Goal: Task Accomplishment & Management: Manage account settings

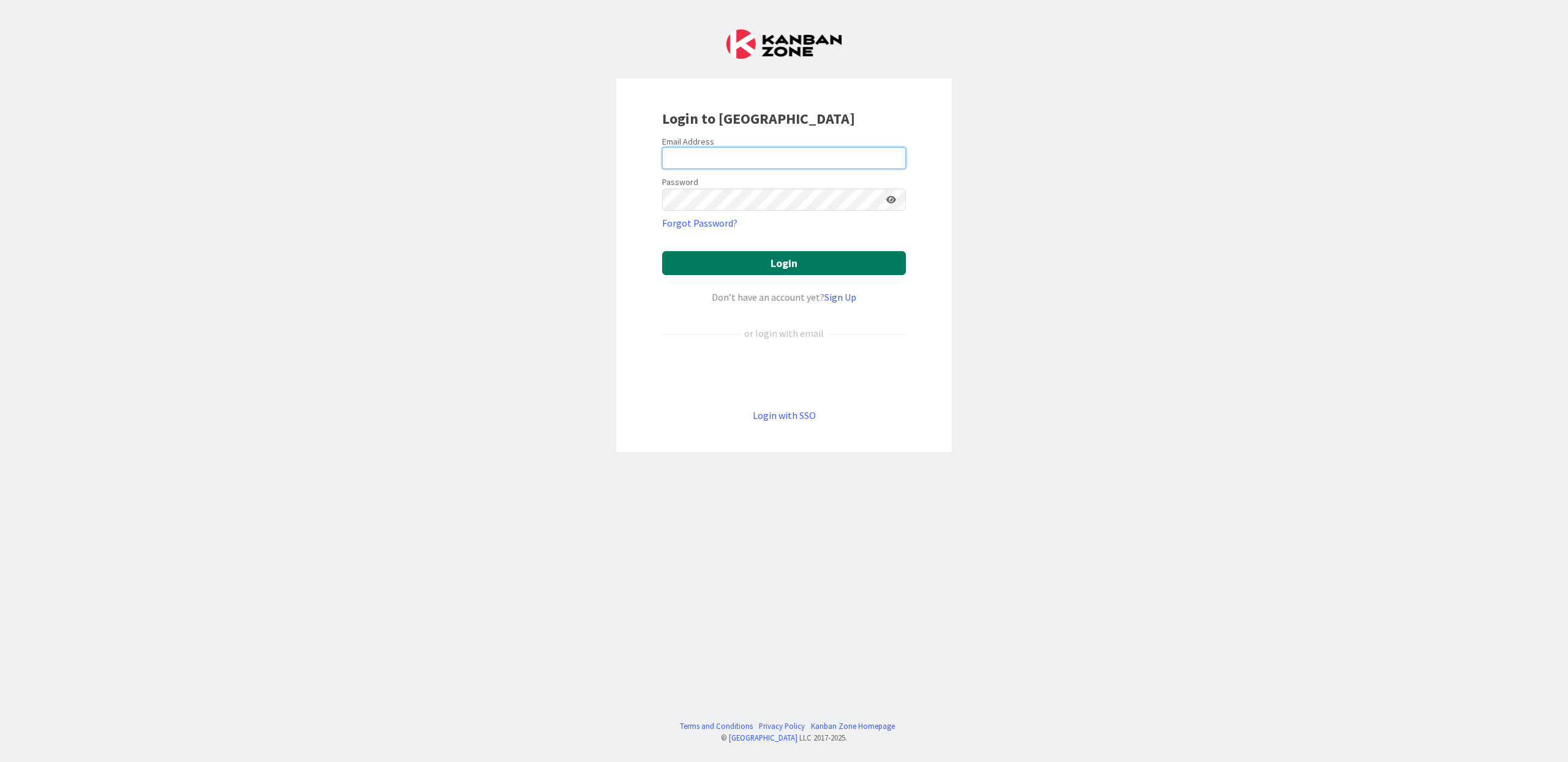
type input "[EMAIL_ADDRESS][DOMAIN_NAME]"
click at [747, 265] on button "Login" at bounding box center [783, 263] width 244 height 24
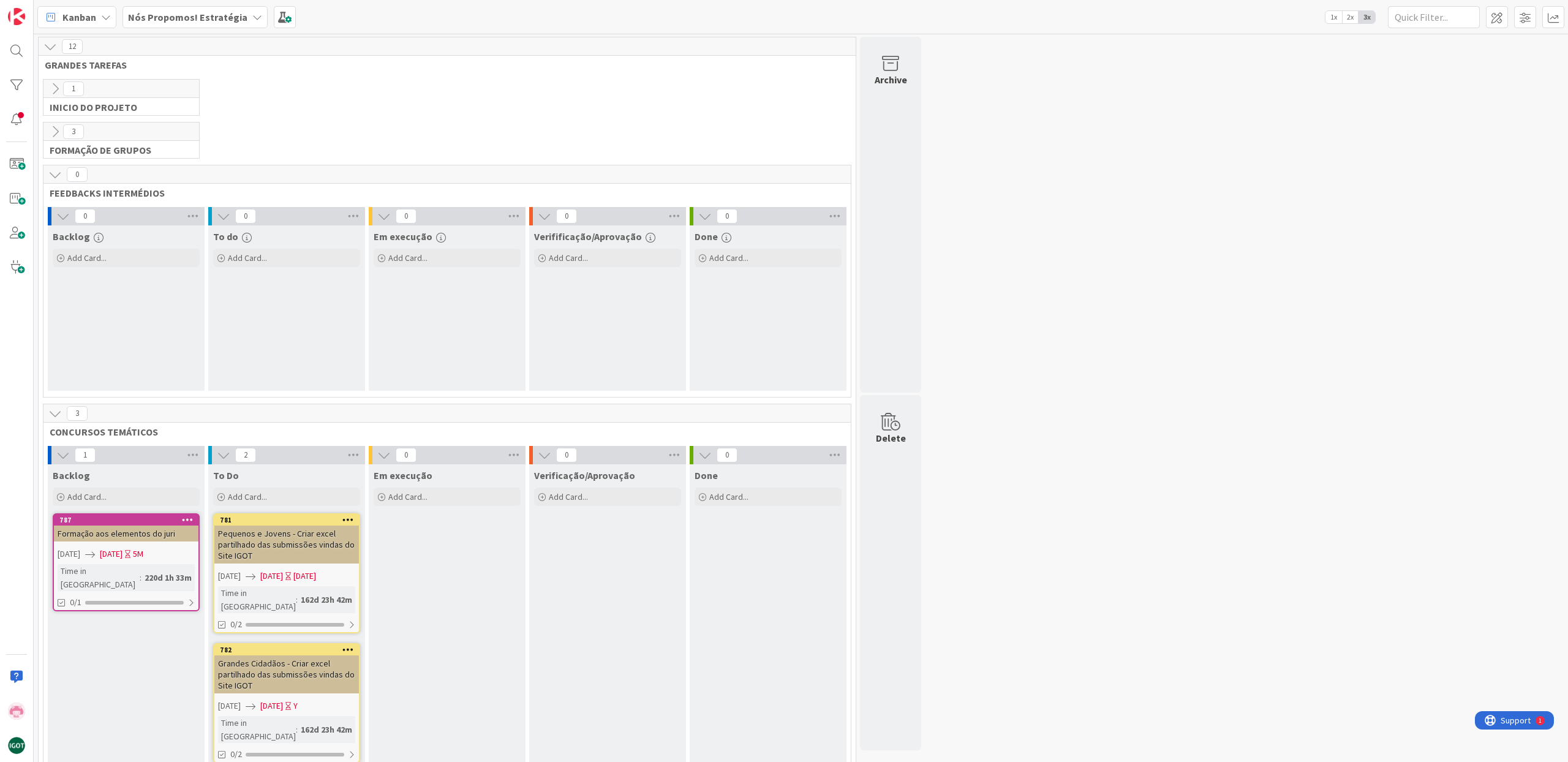
click at [252, 18] on icon at bounding box center [257, 17] width 10 height 10
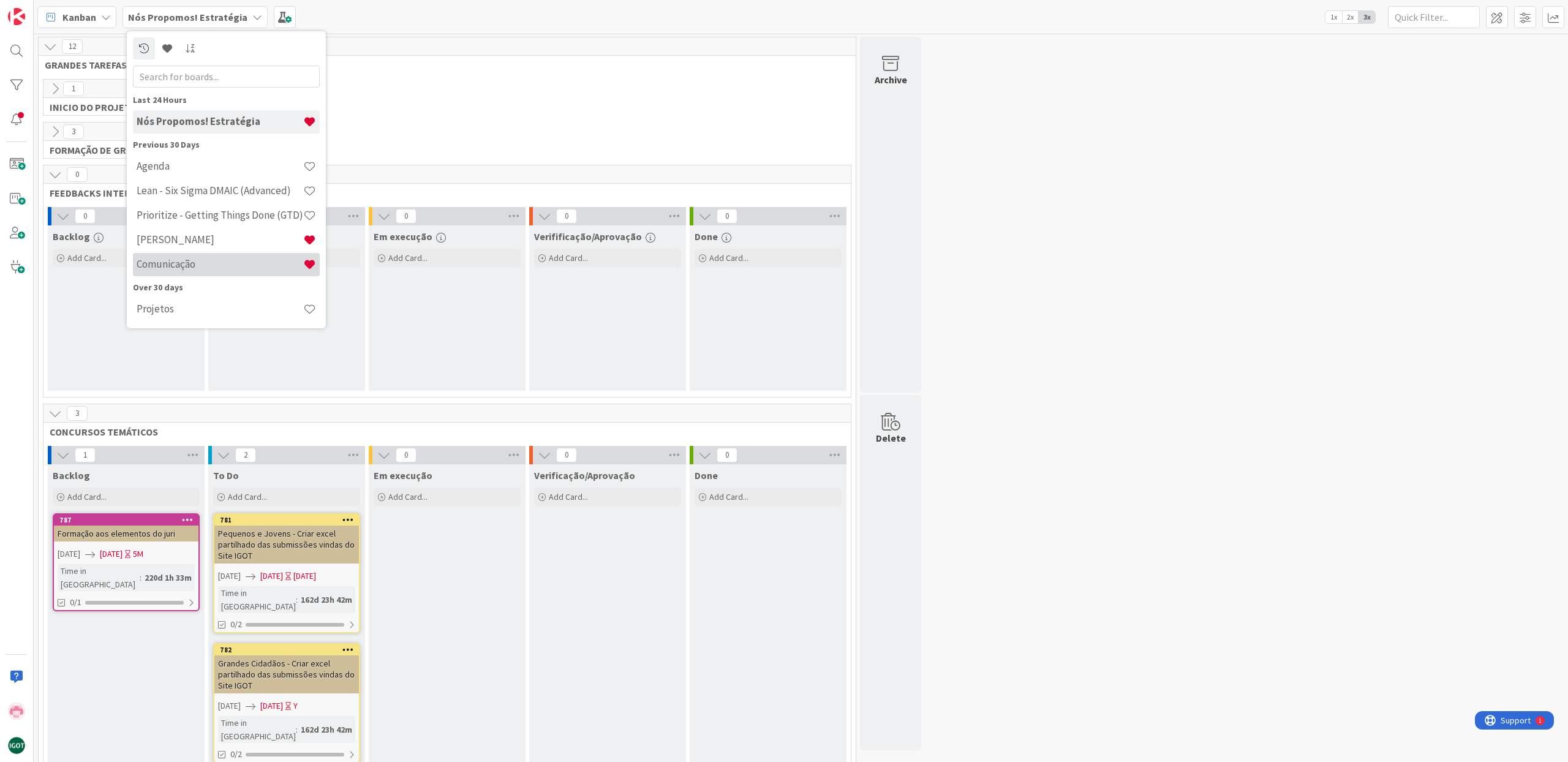
click at [270, 260] on h4 "Comunicação" at bounding box center [220, 264] width 167 height 12
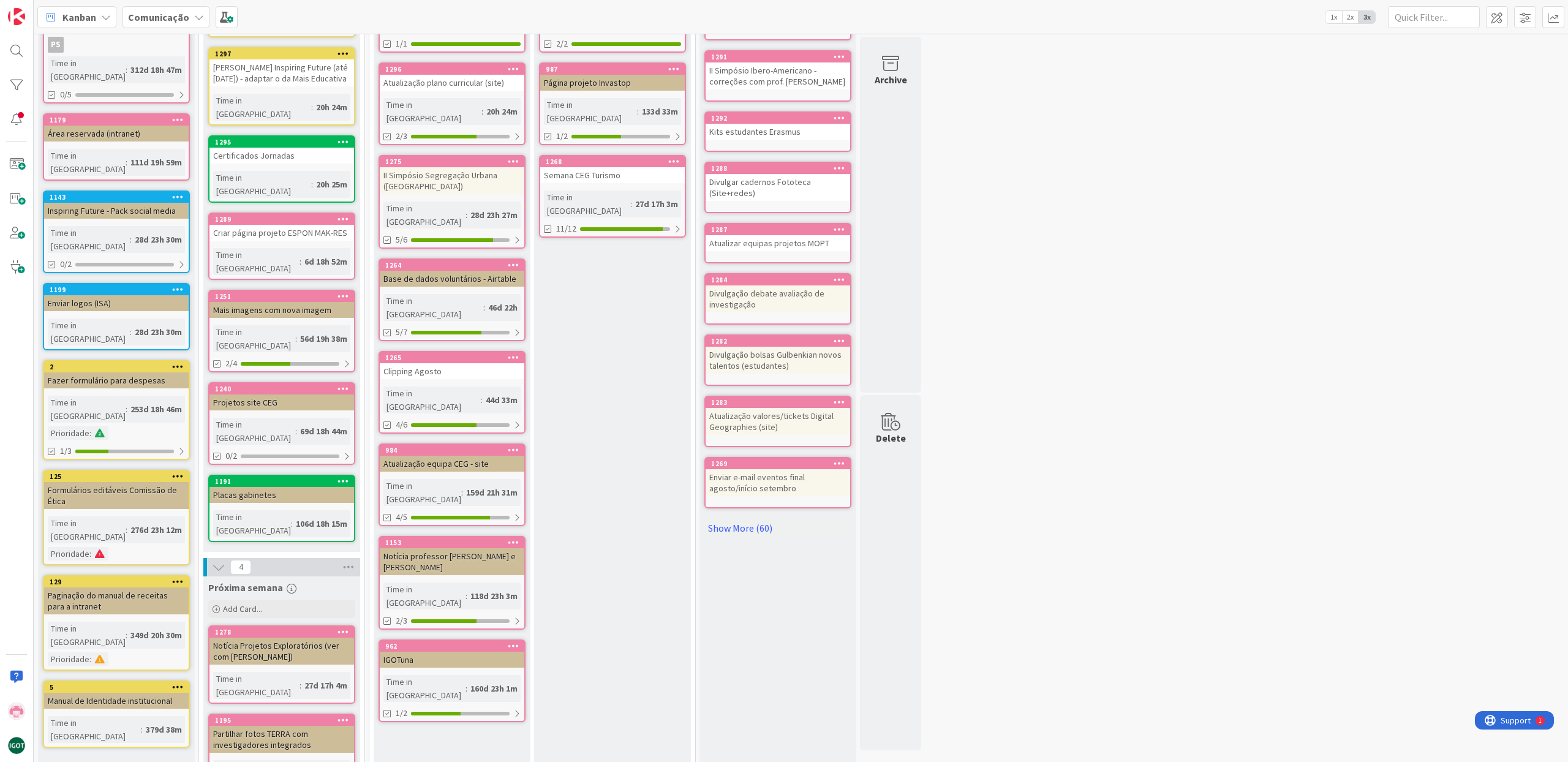
scroll to position [175, 0]
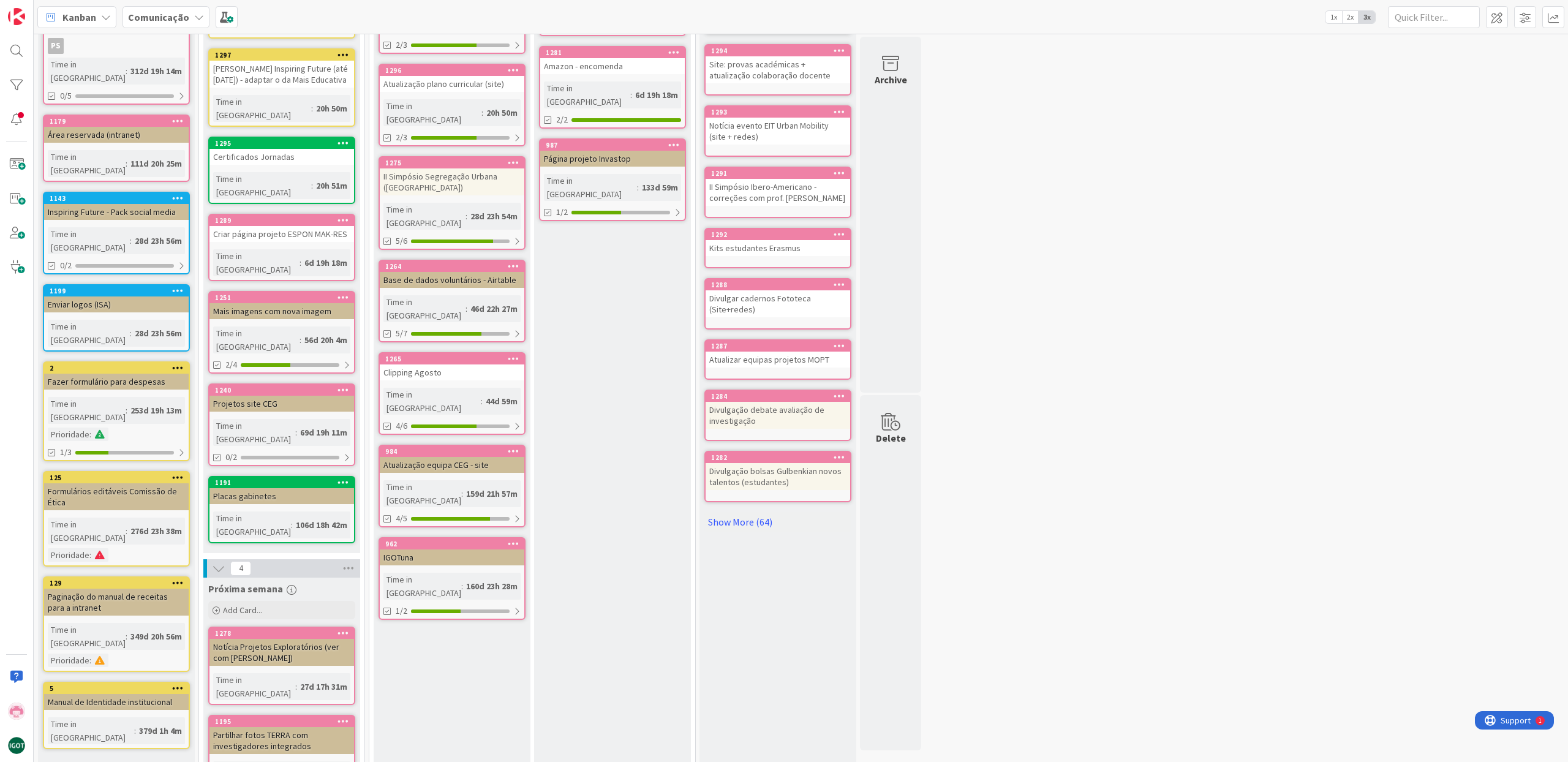
click at [275, 476] on link "1191 Placas gabinetes Time in [GEOGRAPHIC_DATA] : 106d 18h 42m" at bounding box center [282, 510] width 147 height 67
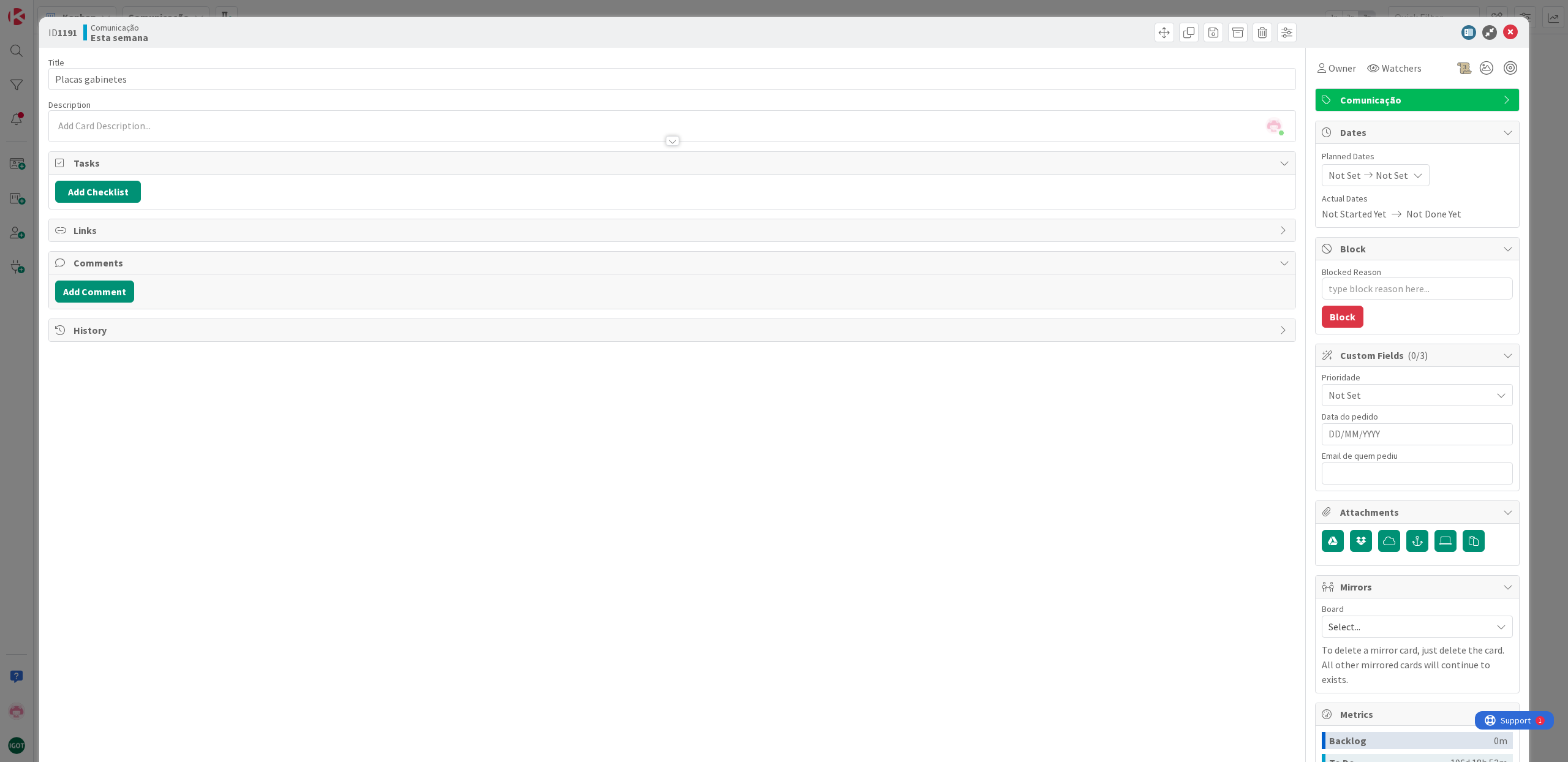
click at [1403, 101] on span "Comunicação" at bounding box center [1419, 100] width 157 height 15
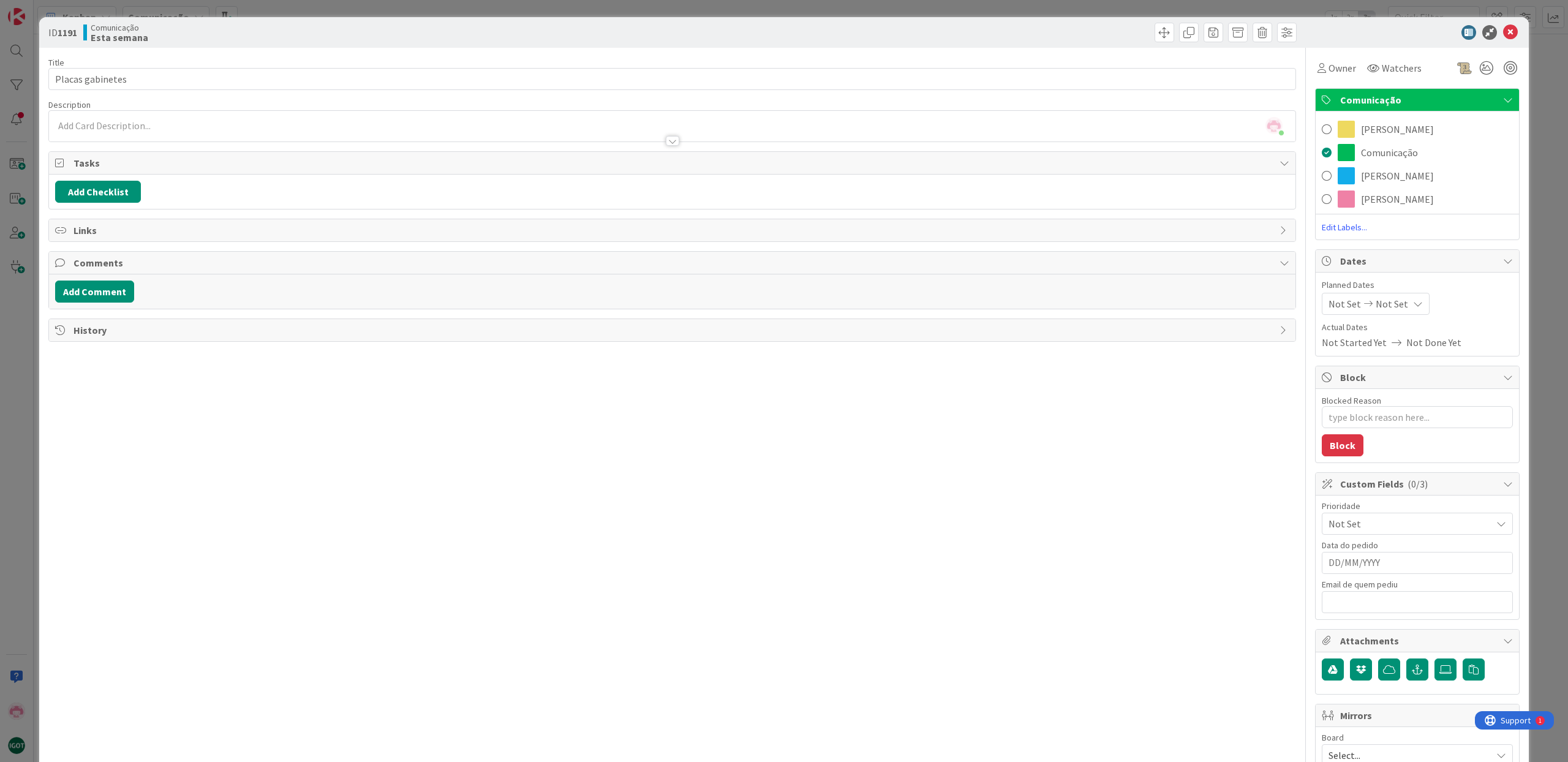
click at [1325, 133] on span at bounding box center [1327, 130] width 10 height 19
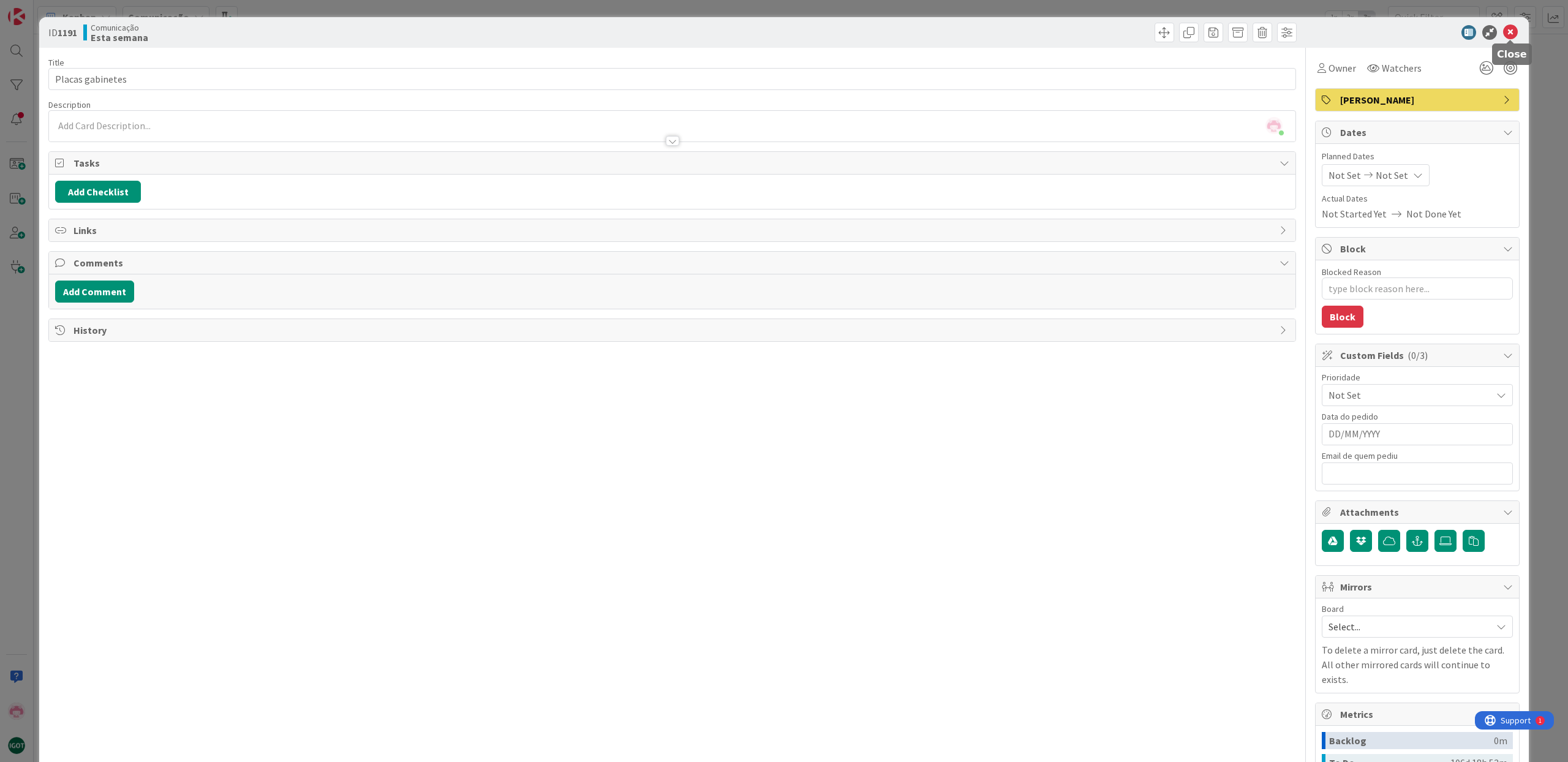
drag, startPoint x: 1510, startPoint y: 32, endPoint x: 1496, endPoint y: 51, distance: 23.6
click at [1510, 33] on icon at bounding box center [1511, 33] width 15 height 15
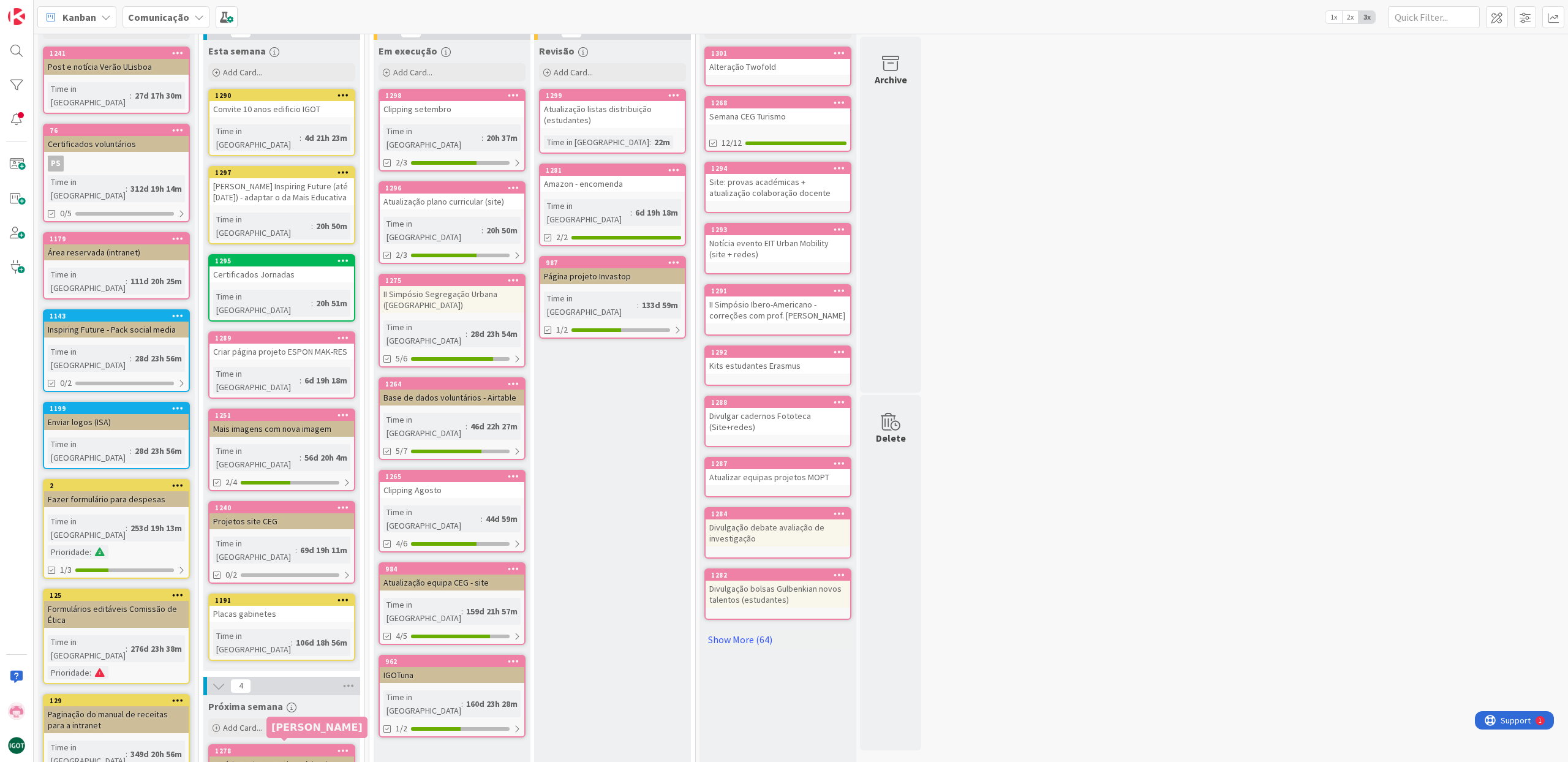
scroll to position [53, 0]
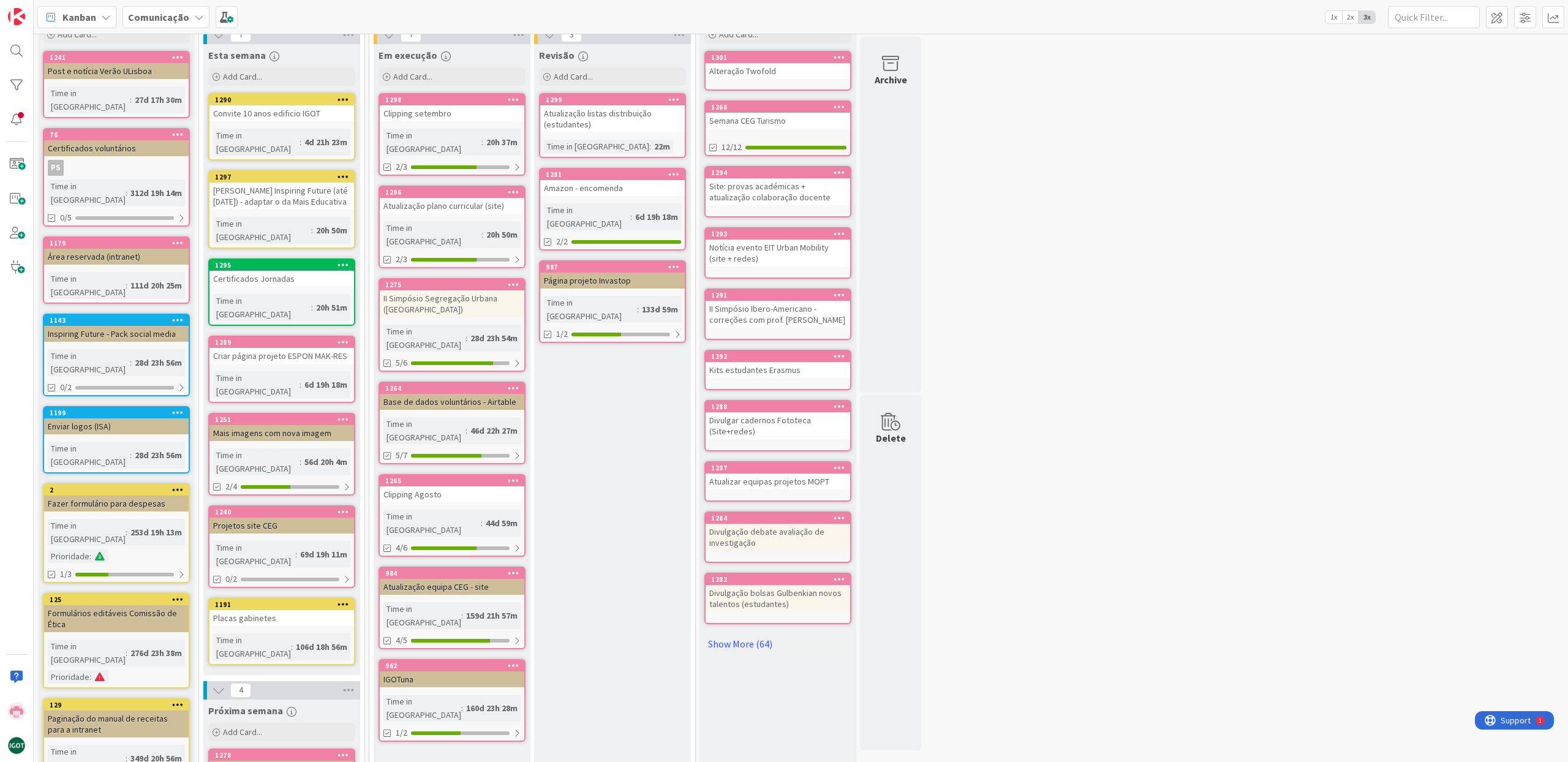
click at [284, 271] on div "Certificados Jornadas" at bounding box center [282, 279] width 144 height 16
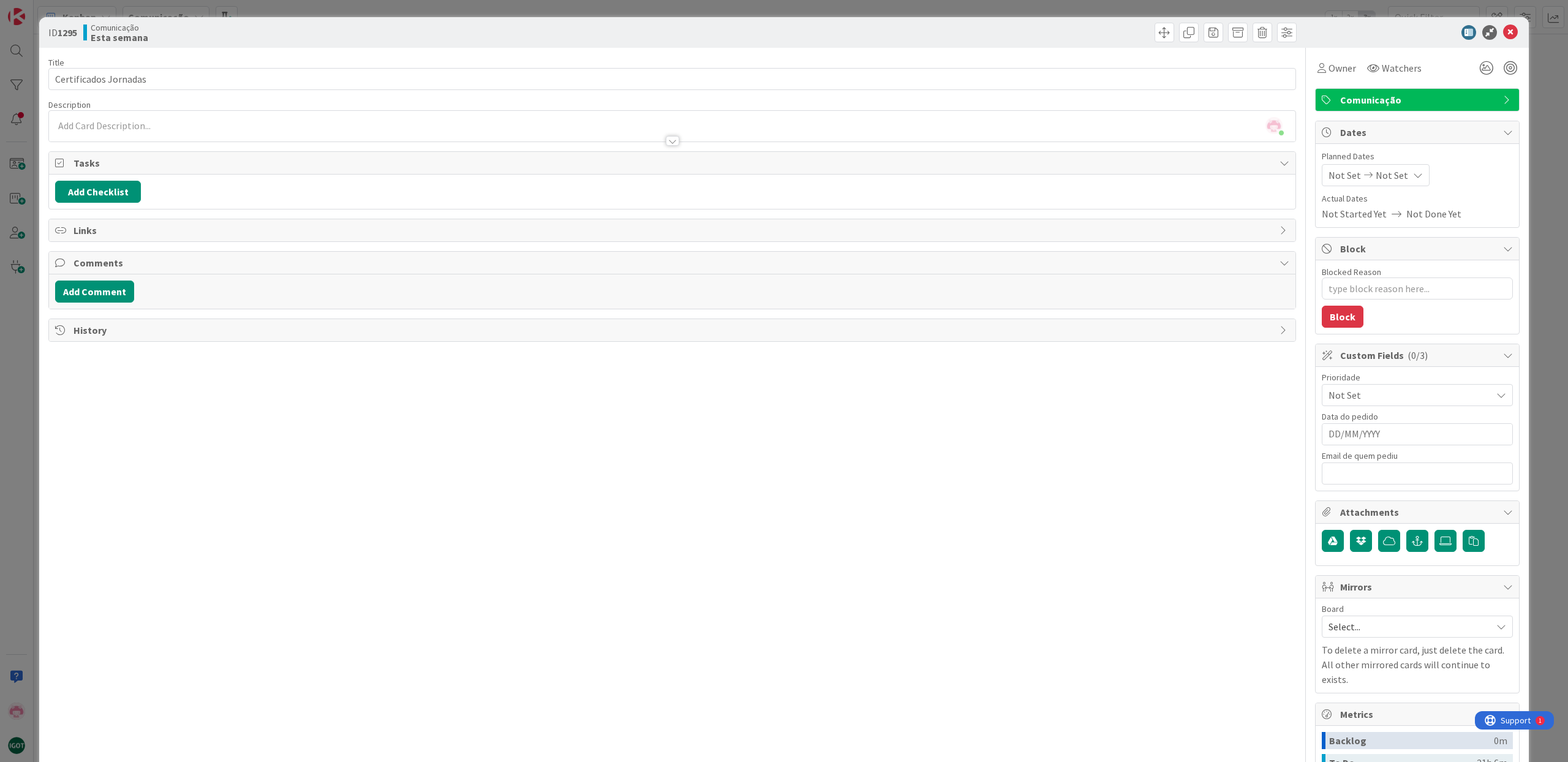
click at [1358, 109] on div "Comunicação" at bounding box center [1417, 100] width 204 height 22
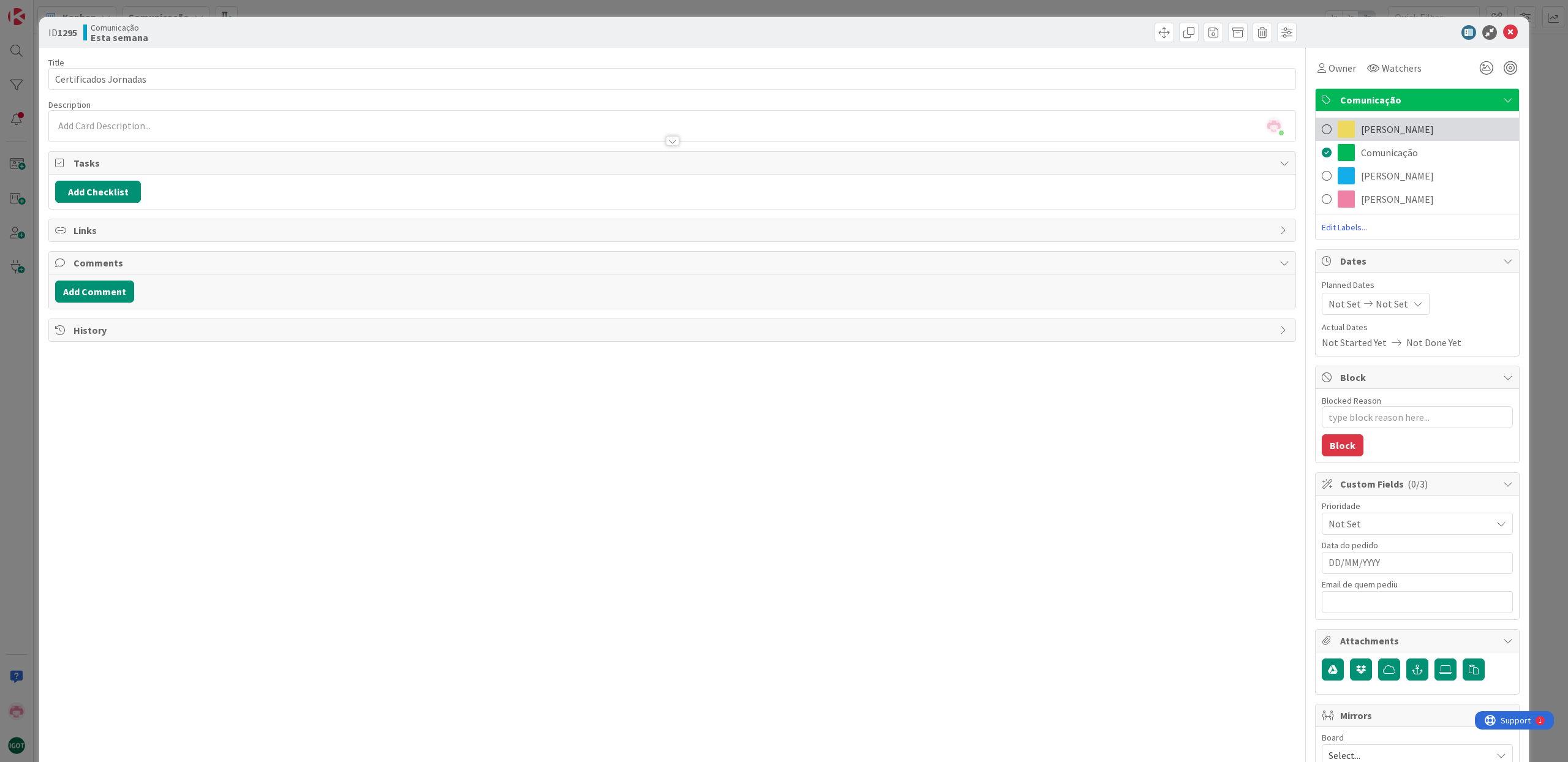
click at [1356, 126] on div "[PERSON_NAME]" at bounding box center [1417, 130] width 204 height 23
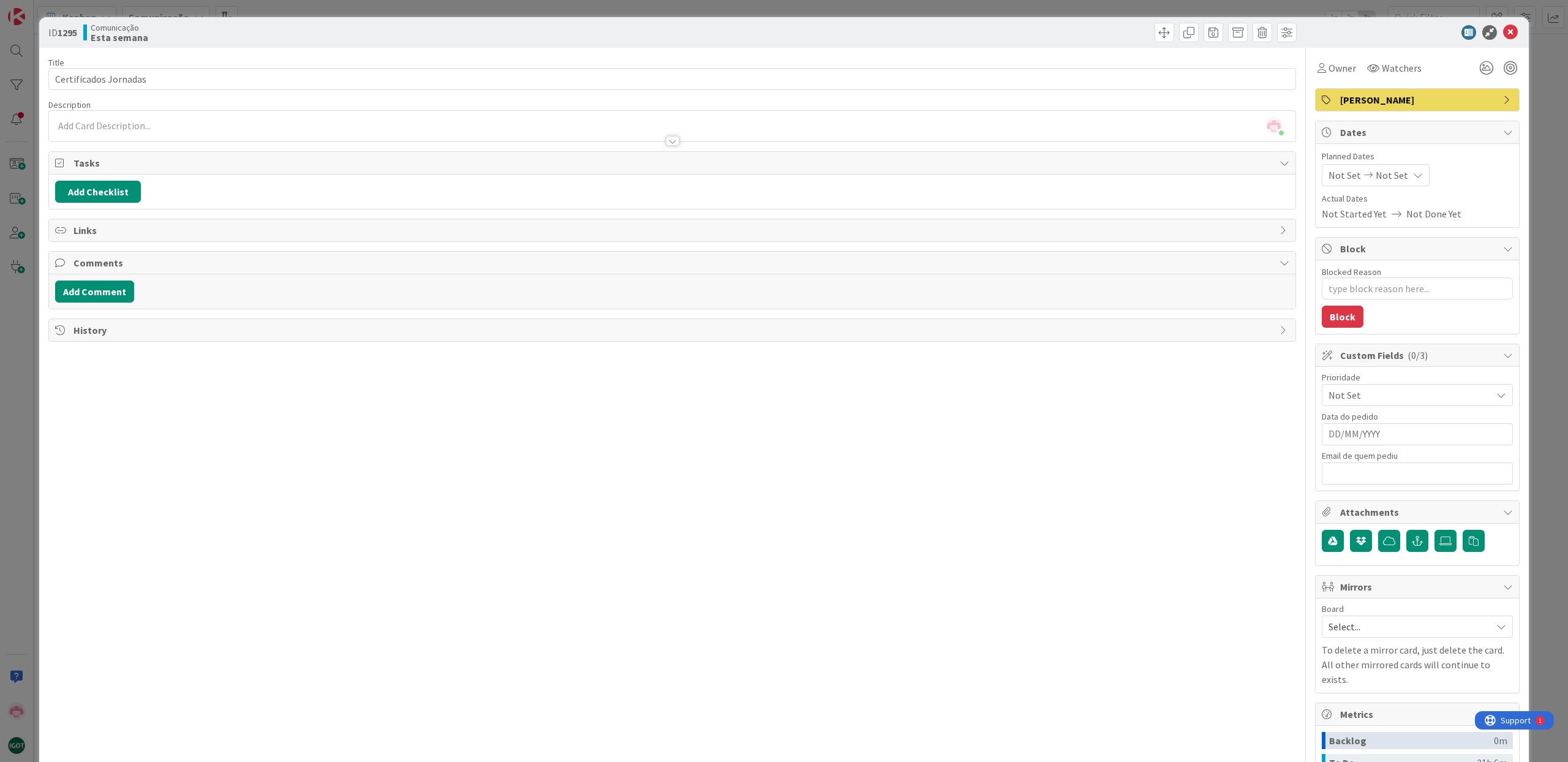
type textarea "x"
click at [1350, 185] on div "Not Set Not Set" at bounding box center [1376, 175] width 108 height 22
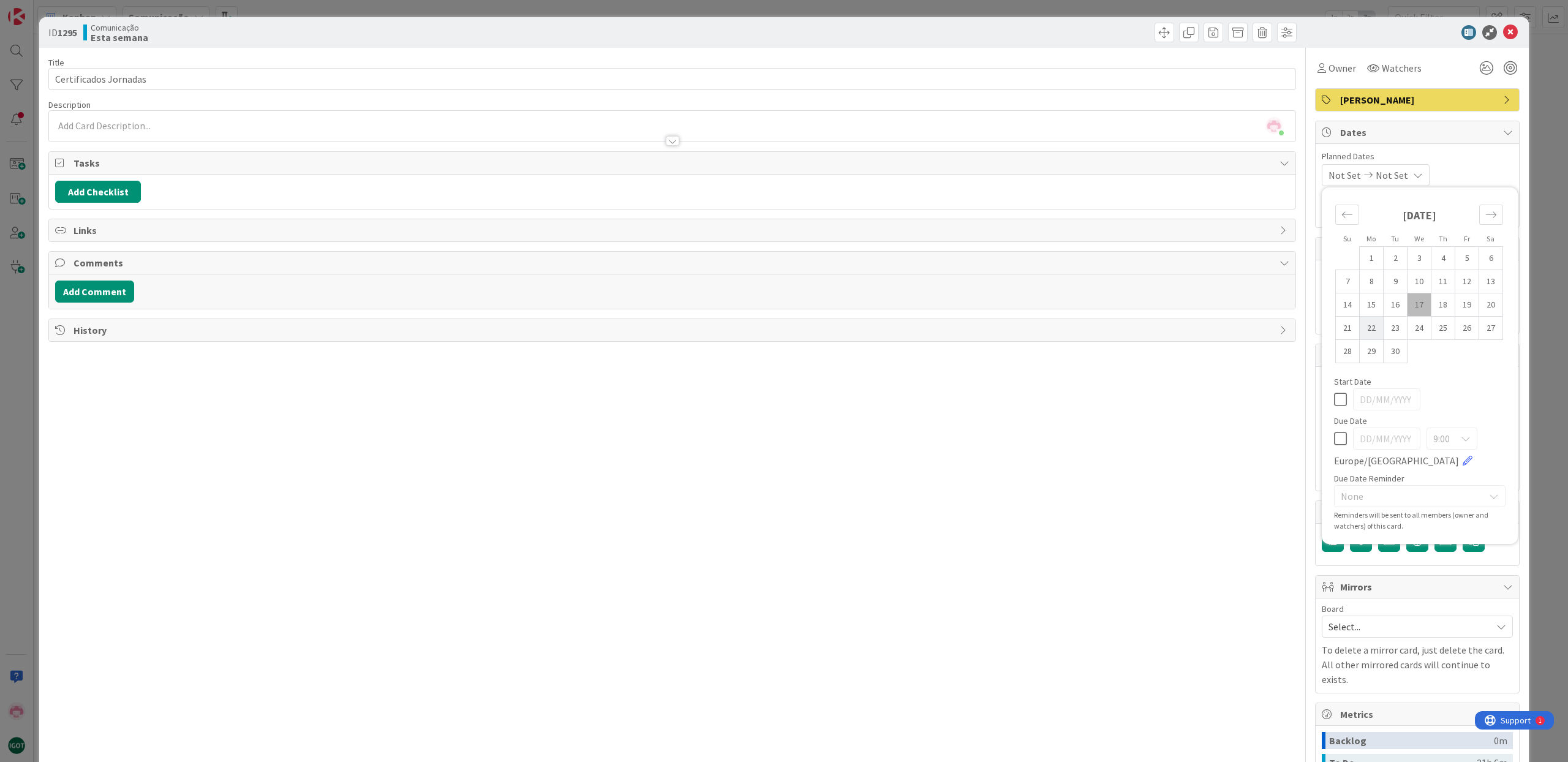
click at [1363, 330] on td "22" at bounding box center [1371, 328] width 24 height 23
type input "[DATE]"
type textarea "x"
click at [1474, 307] on td "19" at bounding box center [1467, 305] width 24 height 23
type input "[DATE]"
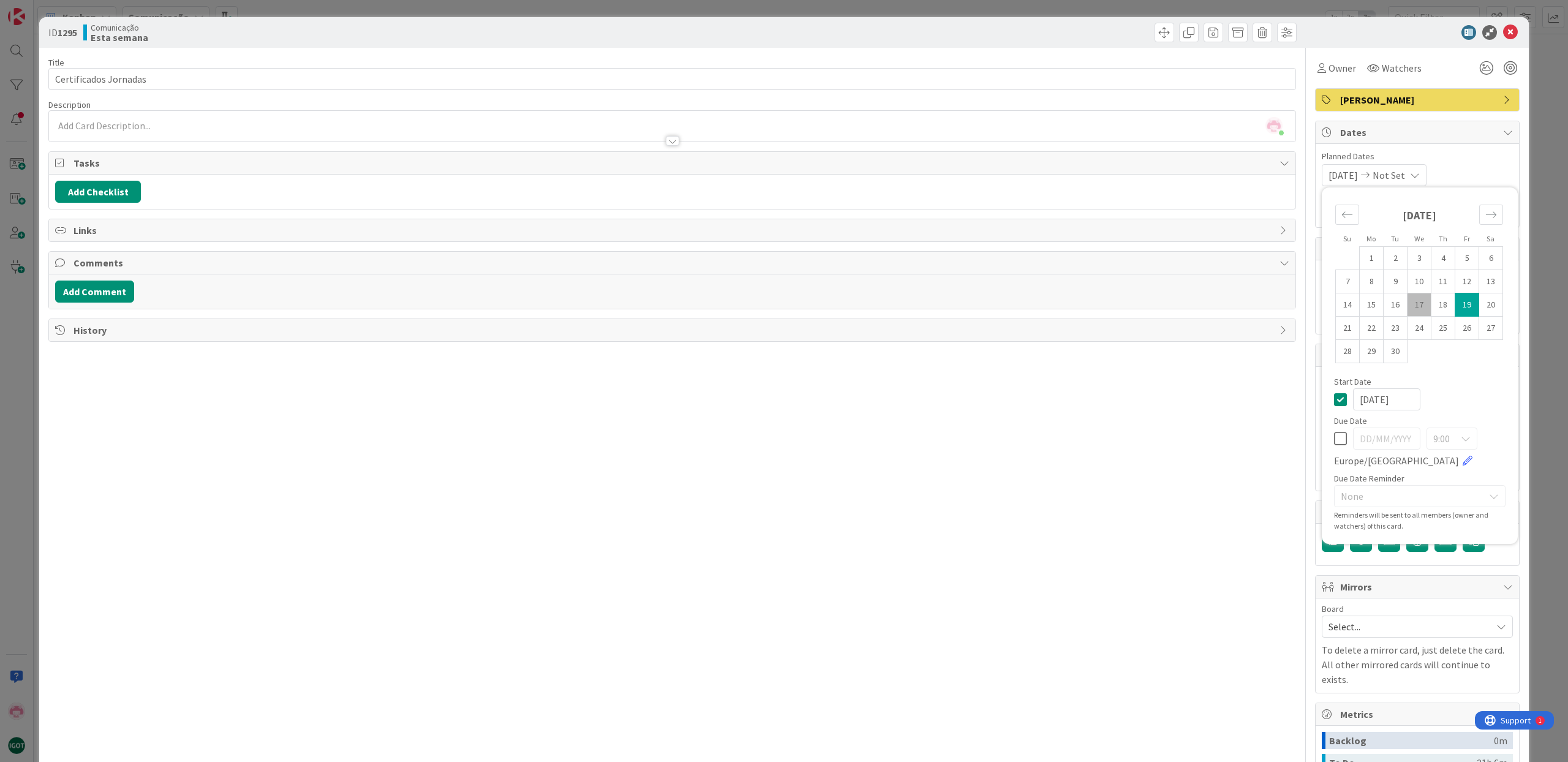
type textarea "x"
click at [1341, 326] on td "21" at bounding box center [1348, 328] width 24 height 23
type input "[DATE]"
type textarea "x"
click at [1368, 327] on td "22" at bounding box center [1371, 328] width 24 height 23
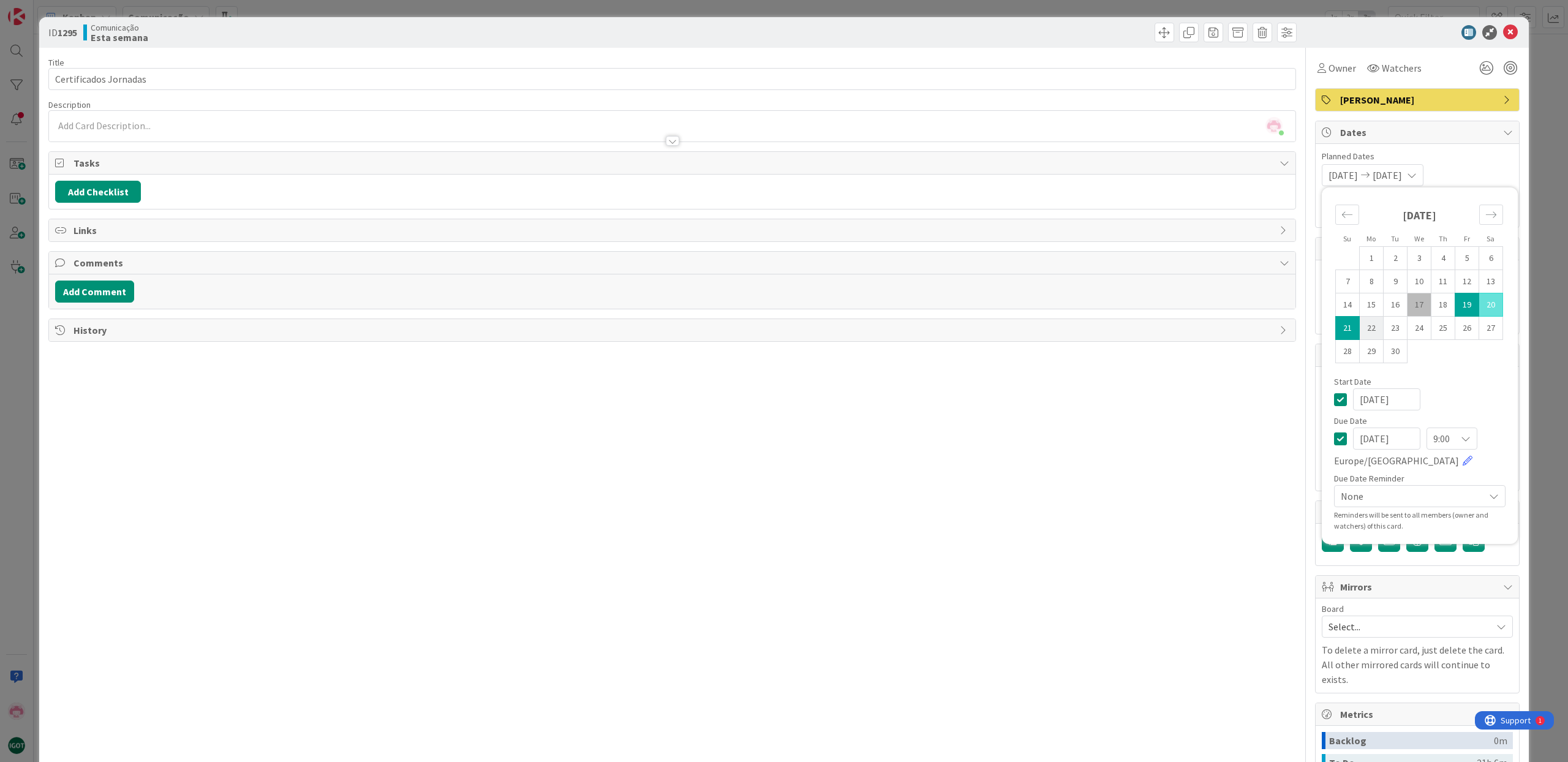
type input "[DATE]"
type textarea "x"
click at [1461, 309] on td "19" at bounding box center [1467, 305] width 24 height 23
type input "[DATE]"
type textarea "x"
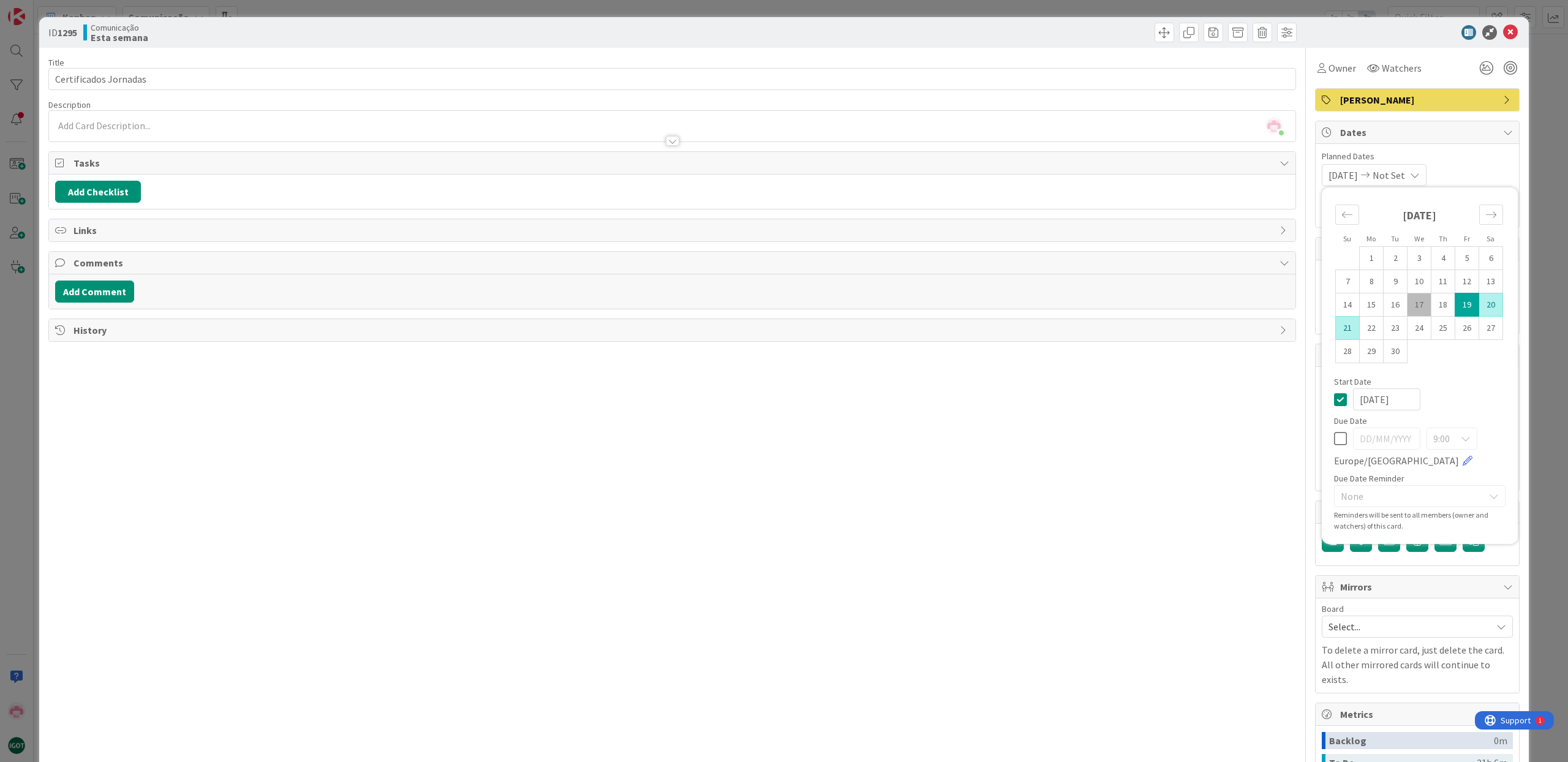
click at [1351, 326] on td "21" at bounding box center [1348, 328] width 24 height 23
type input "[DATE]"
click at [1363, 499] on span "None" at bounding box center [1409, 496] width 137 height 17
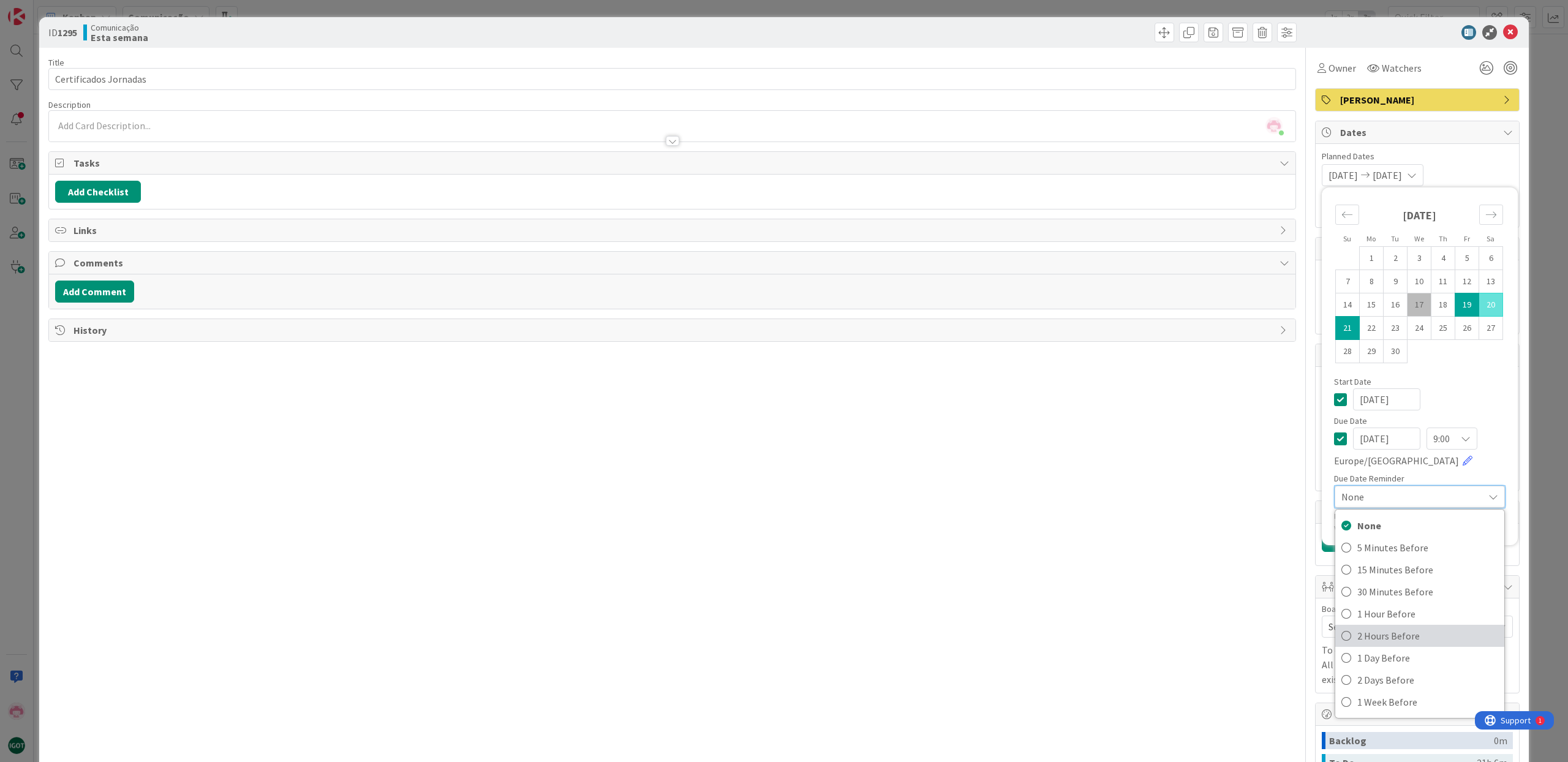
click at [1385, 629] on span "2 Hours Before" at bounding box center [1427, 636] width 141 height 19
click at [1467, 437] on icon at bounding box center [1466, 439] width 10 height 10
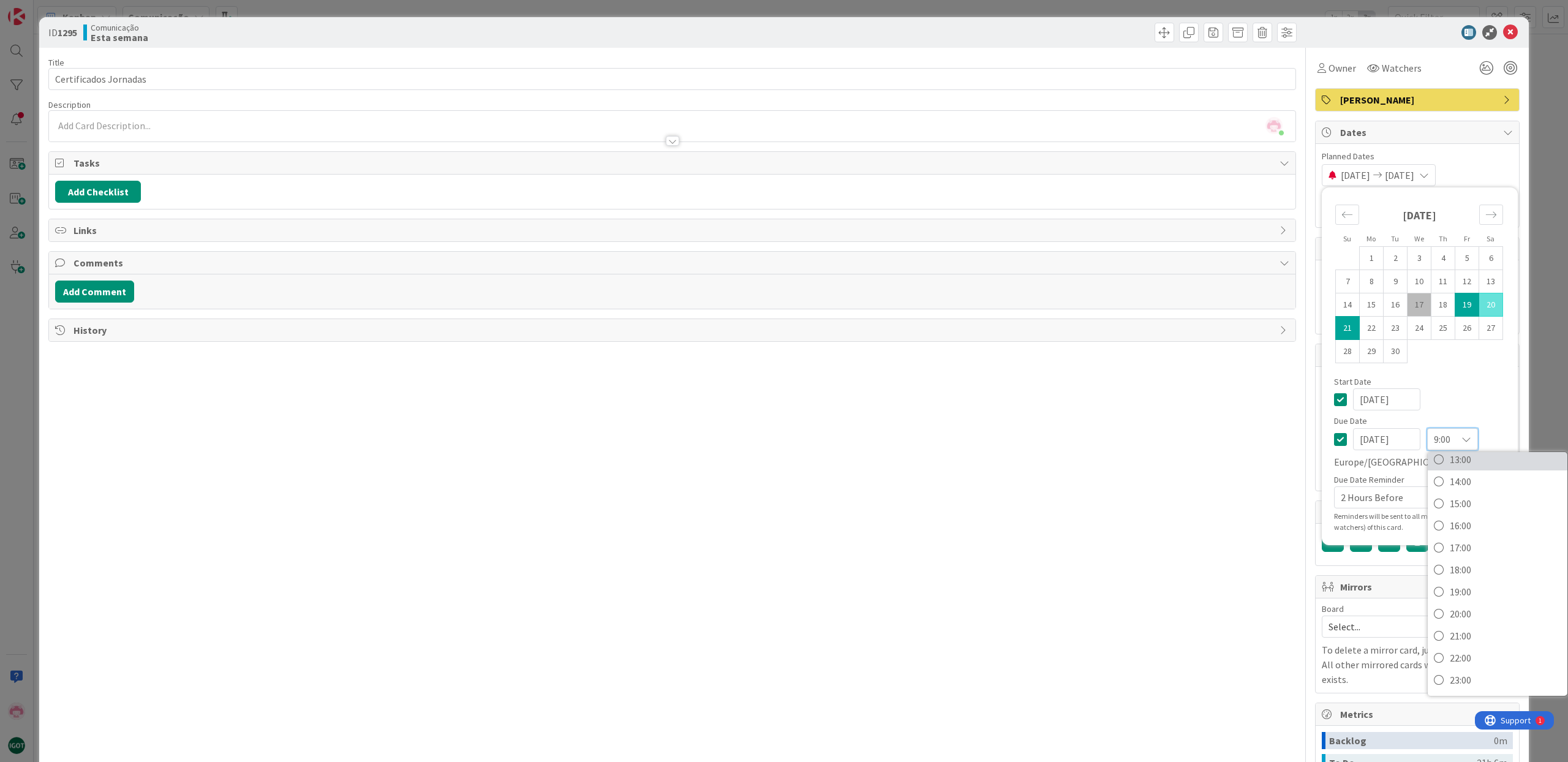
click at [1453, 462] on span "13:00" at bounding box center [1505, 460] width 112 height 19
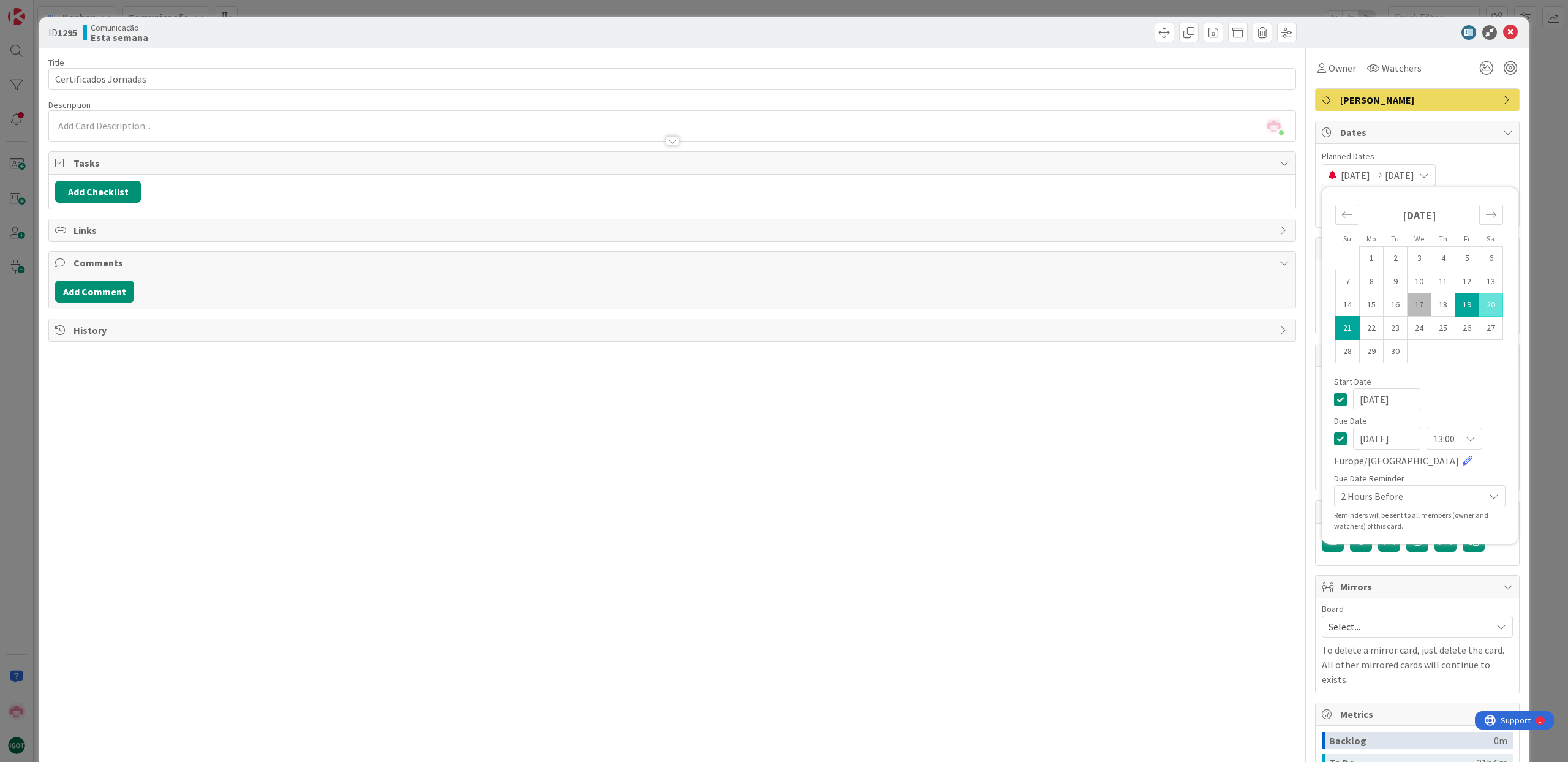
click at [1195, 625] on div "Title 21 / 128 Certificados Jornadas Description [PERSON_NAME] just joined Owne…" at bounding box center [672, 491] width 1248 height 887
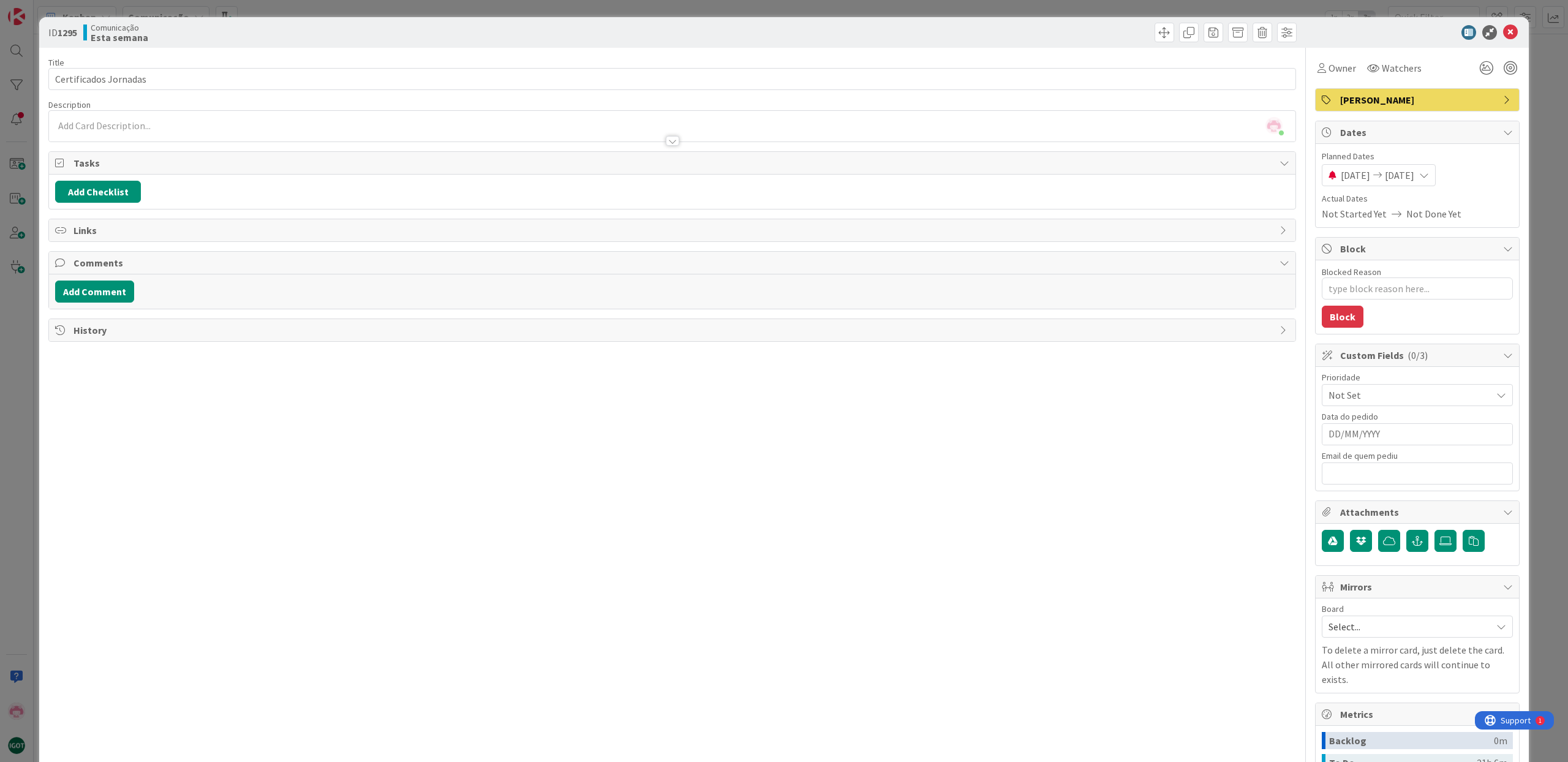
scroll to position [4, 0]
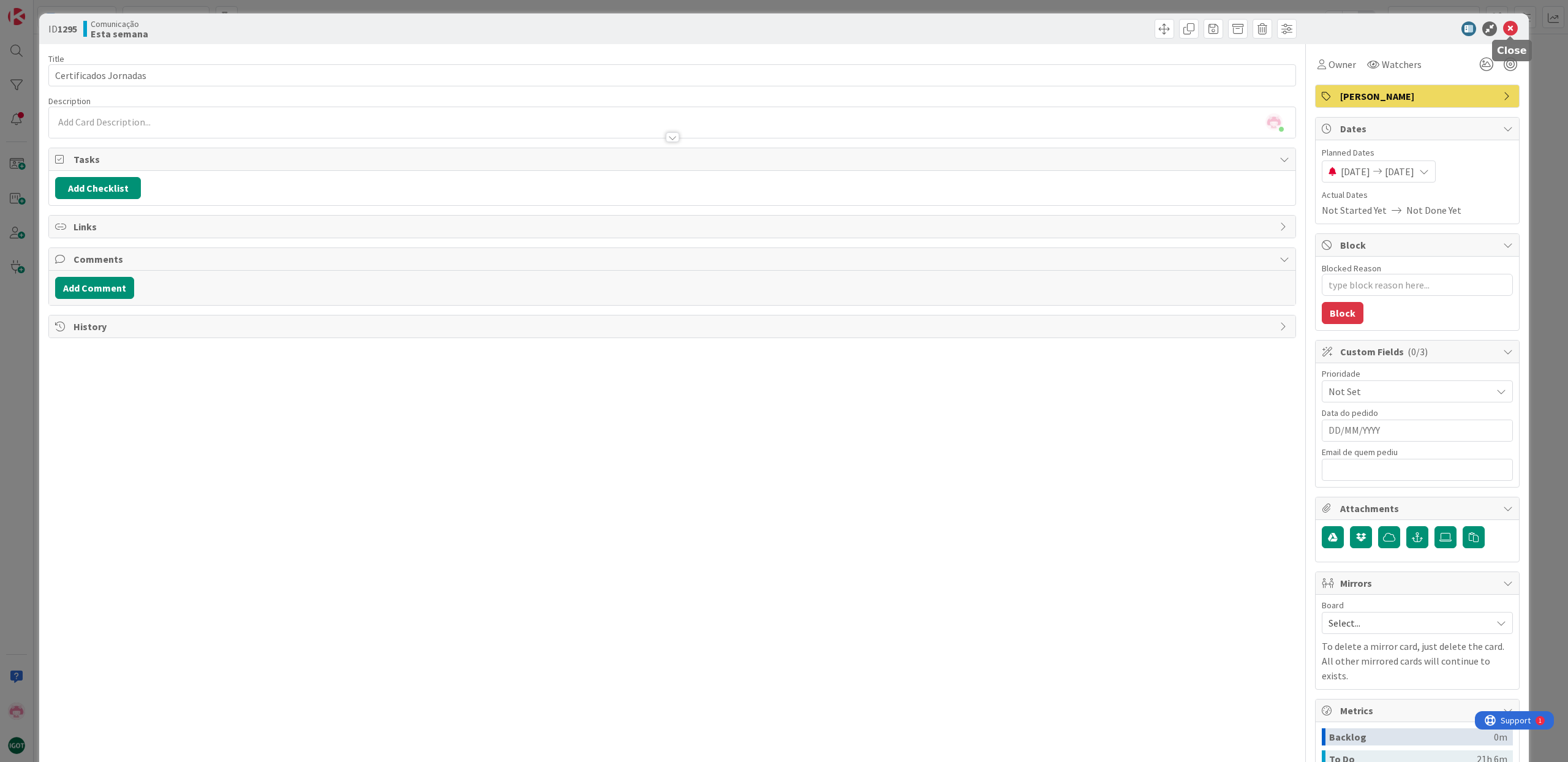
drag, startPoint x: 1513, startPoint y: 31, endPoint x: 1514, endPoint y: 46, distance: 15.0
click at [1512, 31] on icon at bounding box center [1511, 29] width 15 height 15
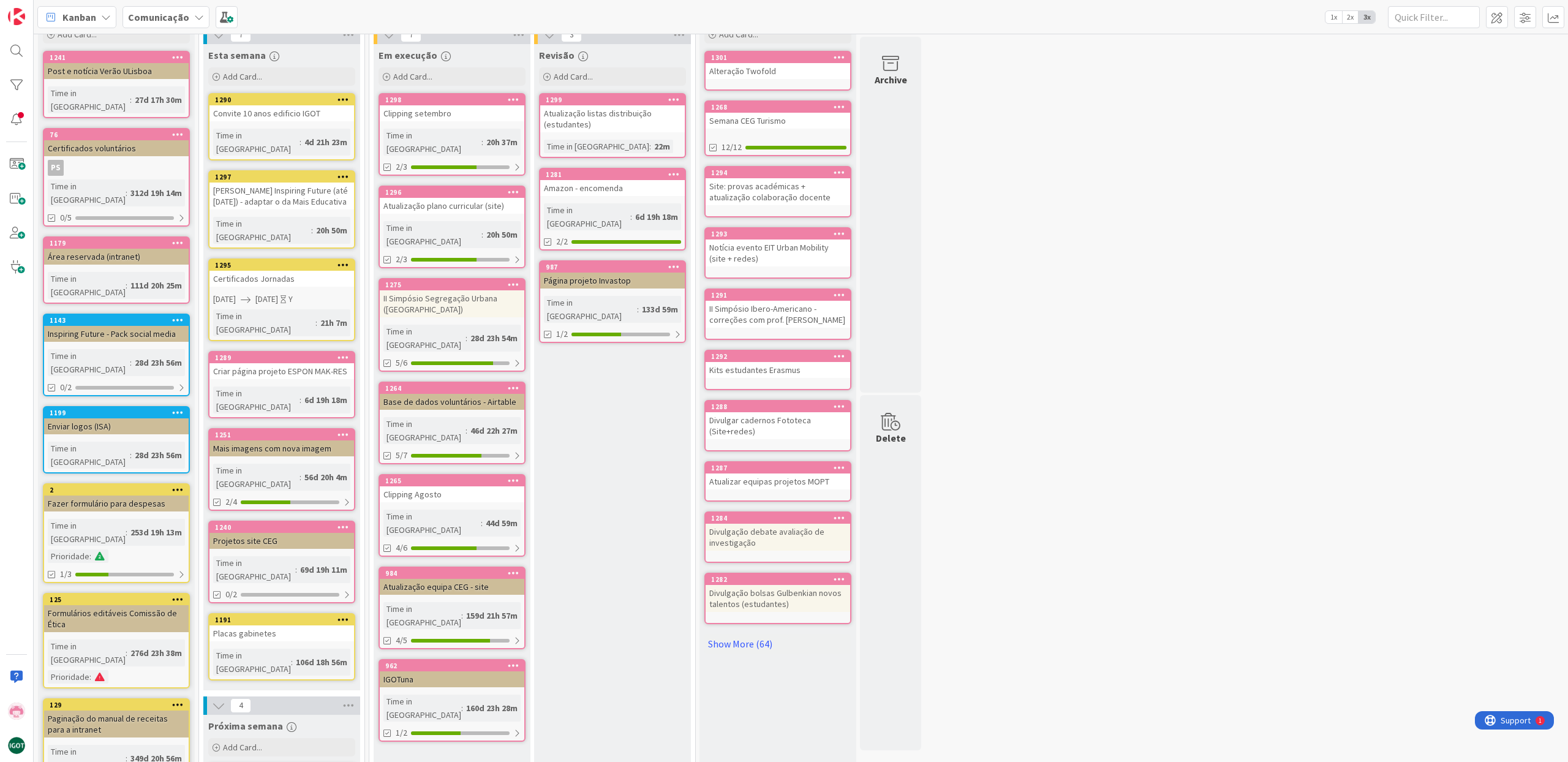
scroll to position [52, 0]
click at [447, 291] on div "II Simpósio Segregação Urbana ([GEOGRAPHIC_DATA])" at bounding box center [452, 305] width 144 height 27
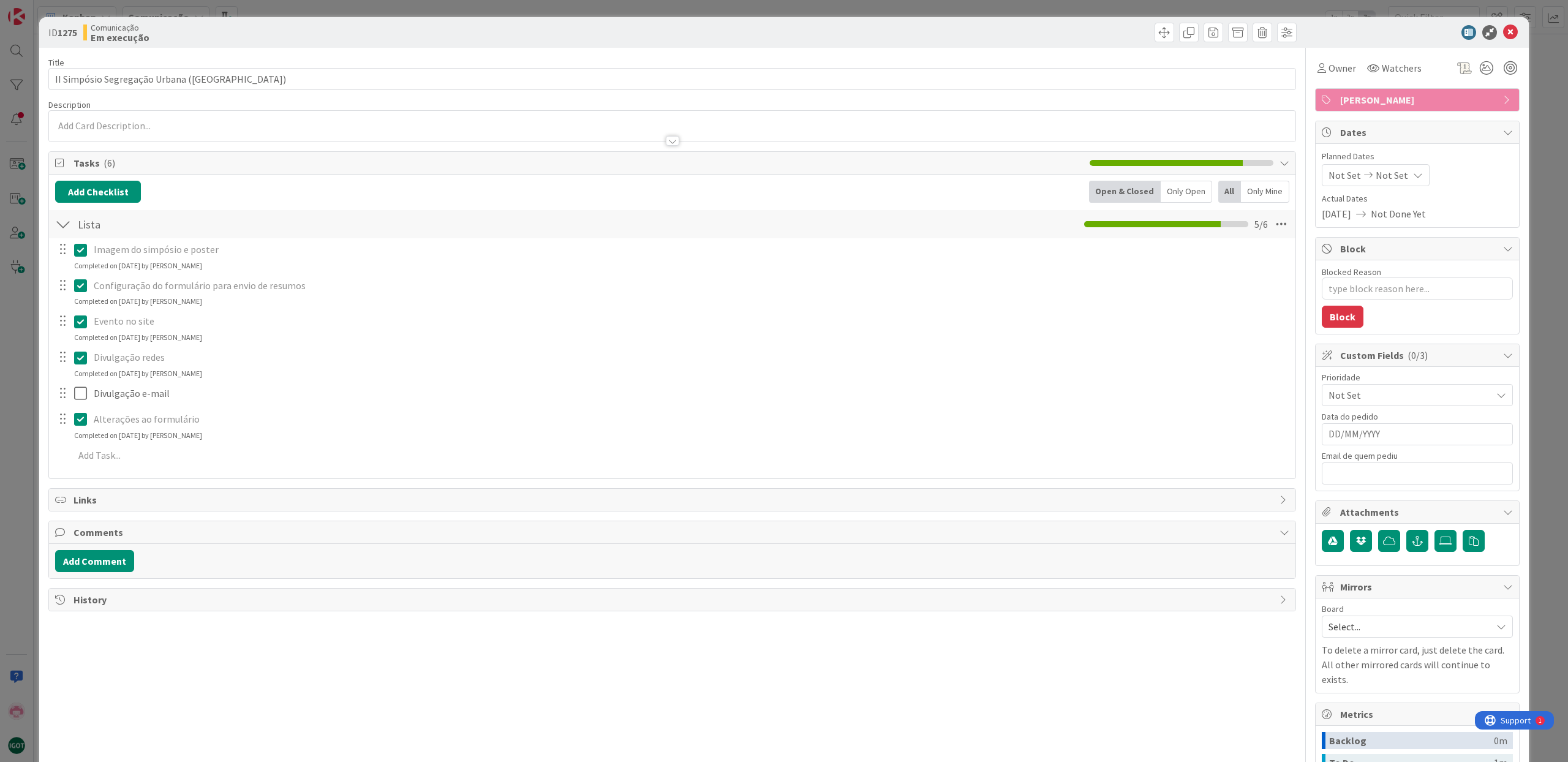
type textarea "x"
click at [1516, 33] on icon at bounding box center [1511, 33] width 15 height 15
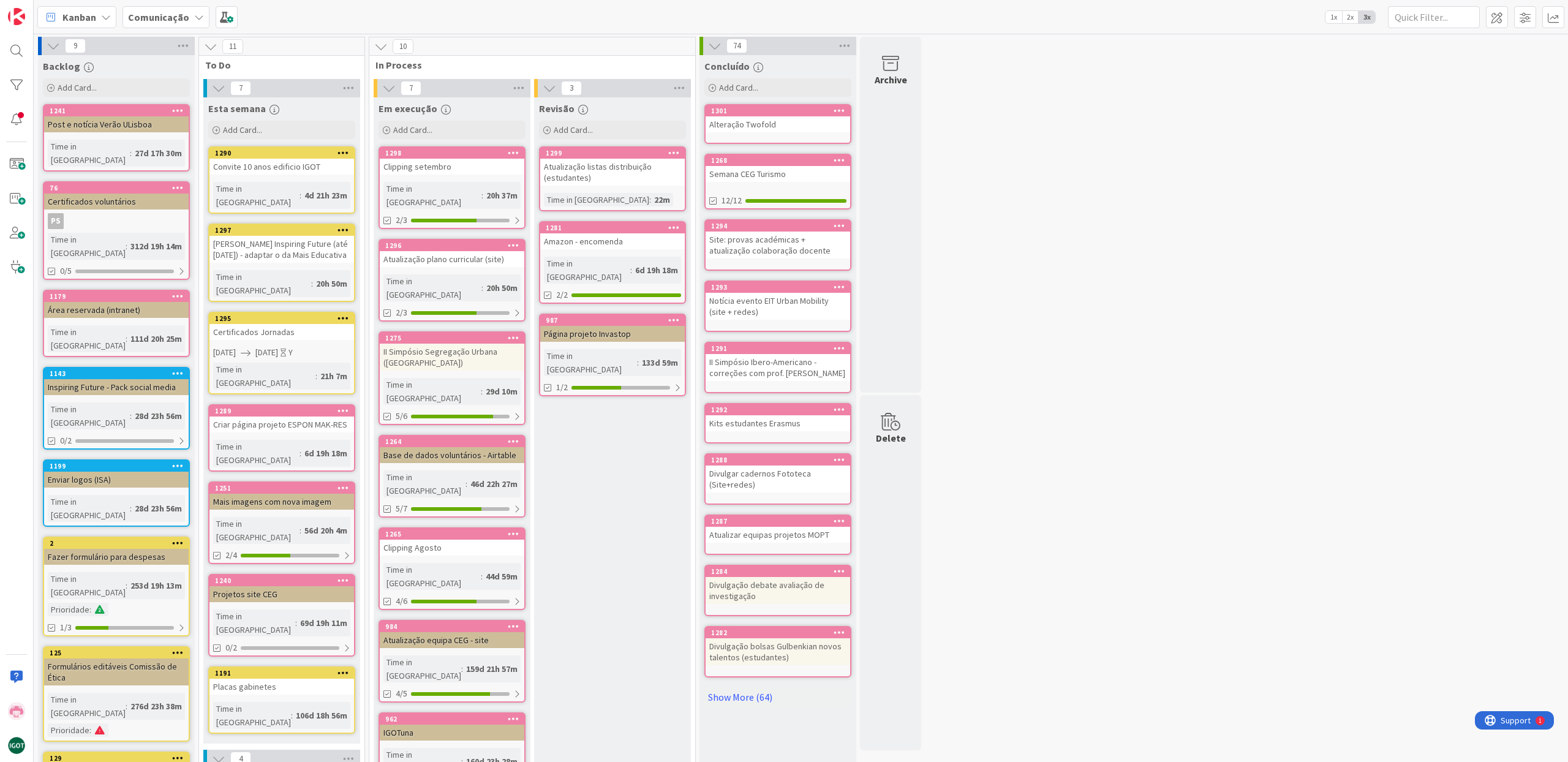
scroll to position [1, 0]
click at [514, 333] on icon at bounding box center [513, 337] width 12 height 9
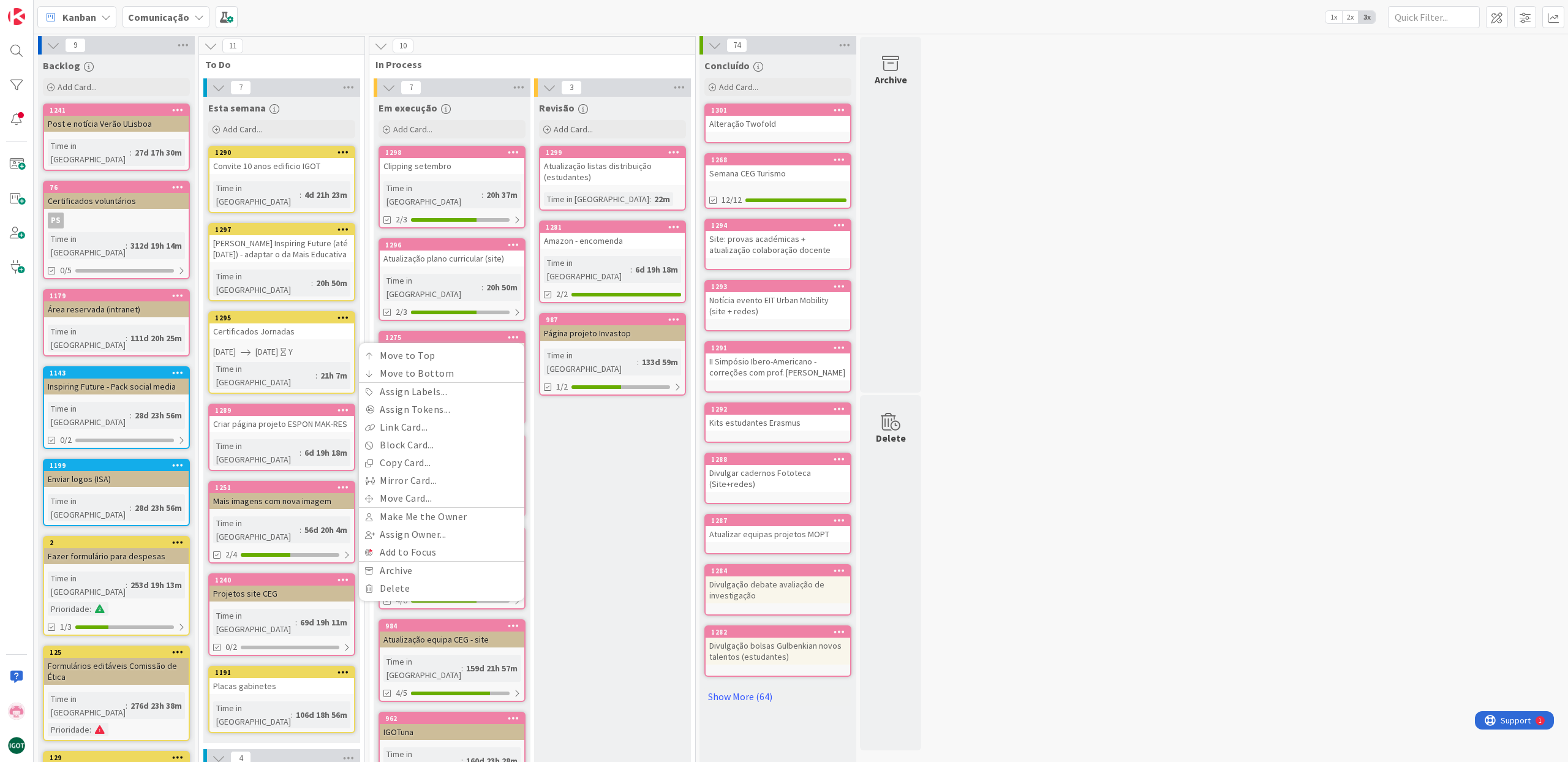
click at [619, 445] on div "Revisão Add Card... 1299 Atualização listas distribuição (estudantes) Time in […" at bounding box center [613, 633] width 157 height 1073
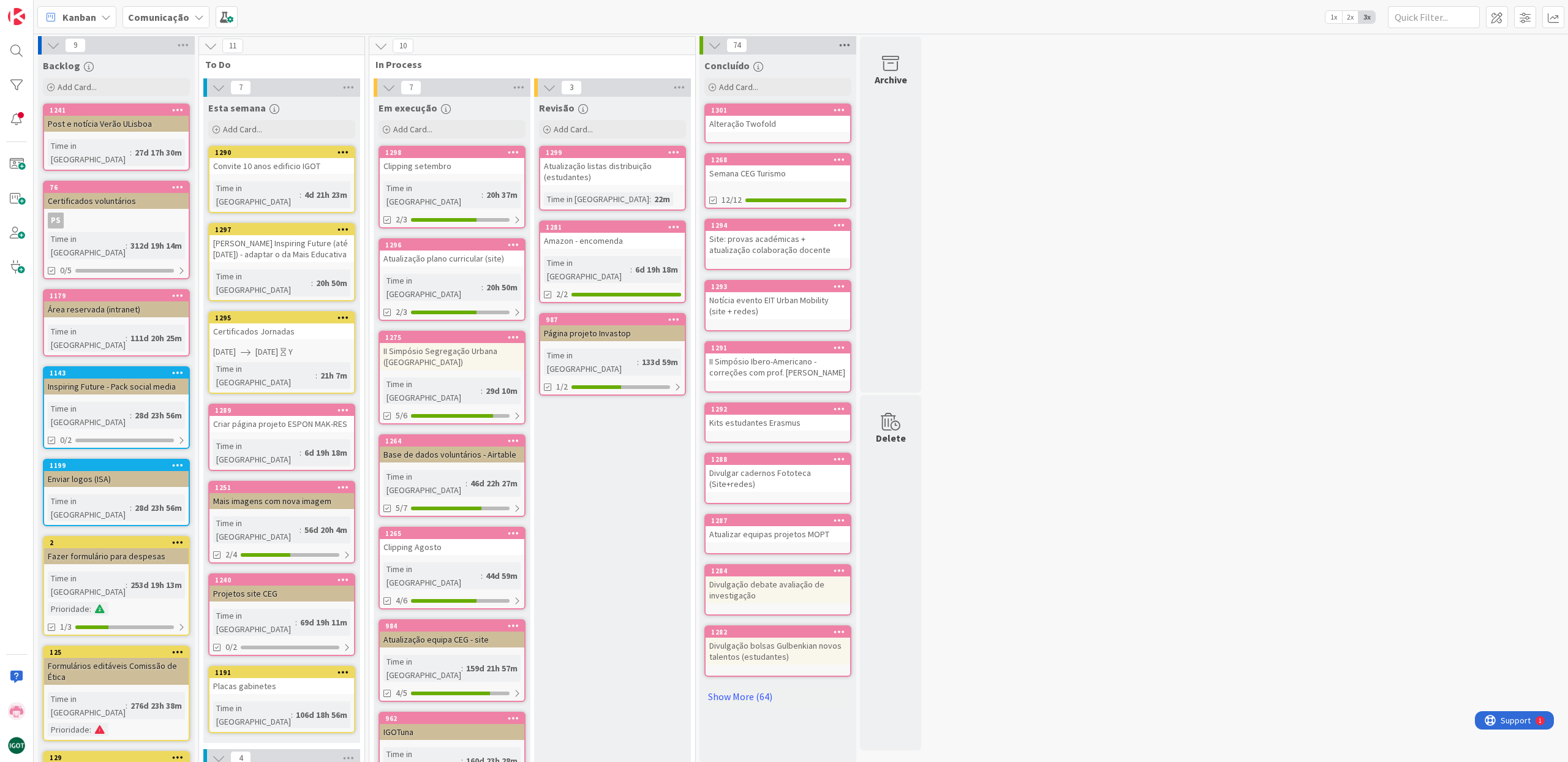
click at [845, 43] on icon at bounding box center [844, 46] width 16 height 19
click at [873, 169] on span "Archive Cards..." at bounding box center [888, 169] width 61 height 18
click at [889, 93] on span "After 7 Days" at bounding box center [891, 91] width 51 height 19
click at [886, 213] on span "Archive Now" at bounding box center [893, 210] width 54 height 19
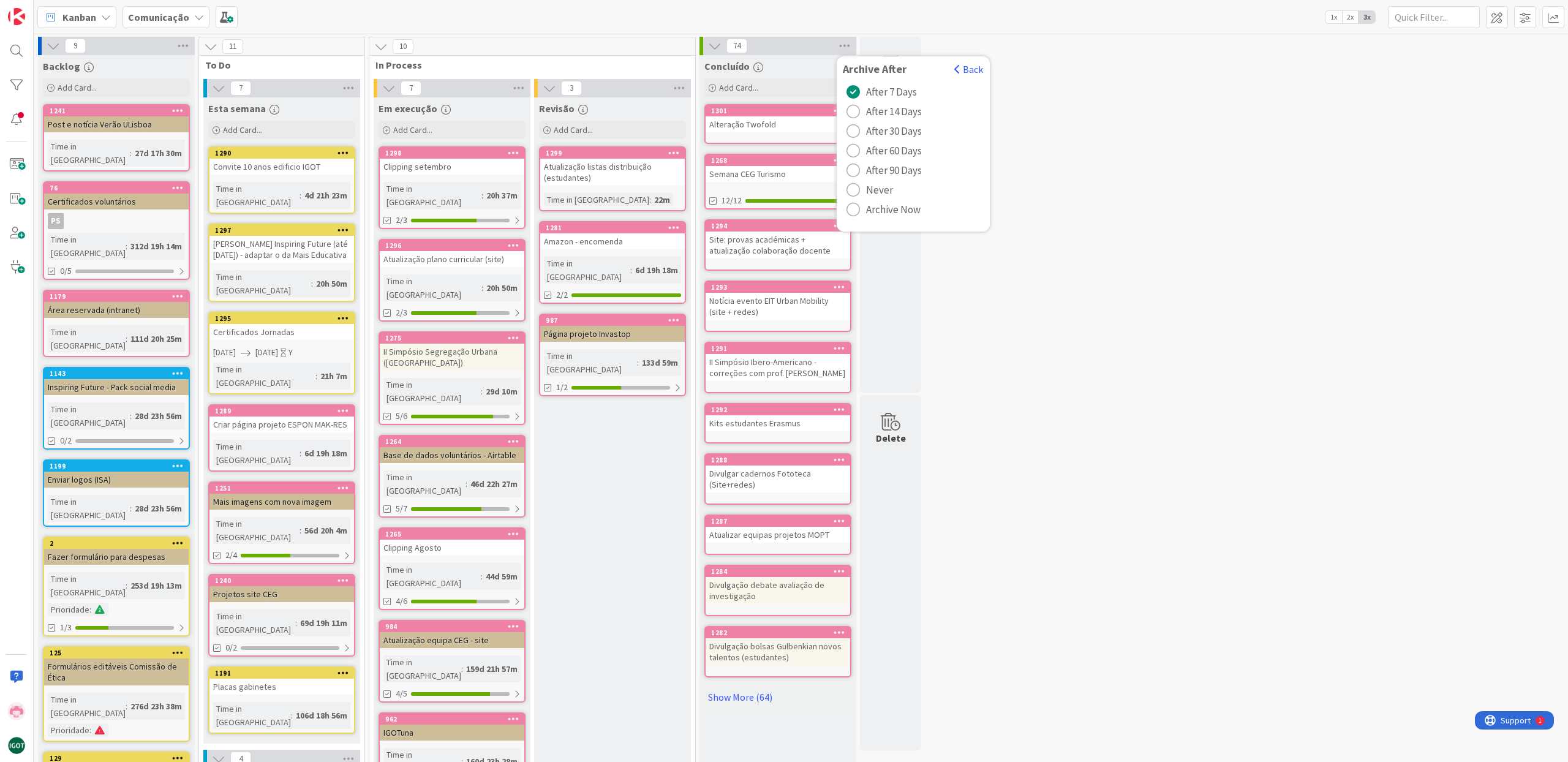
scroll to position [1, 0]
click at [894, 131] on button "Archive All" at bounding box center [873, 127] width 62 height 22
click at [841, 47] on icon at bounding box center [844, 46] width 16 height 19
click at [923, 173] on span "Archive After 7 Days..." at bounding box center [899, 169] width 83 height 18
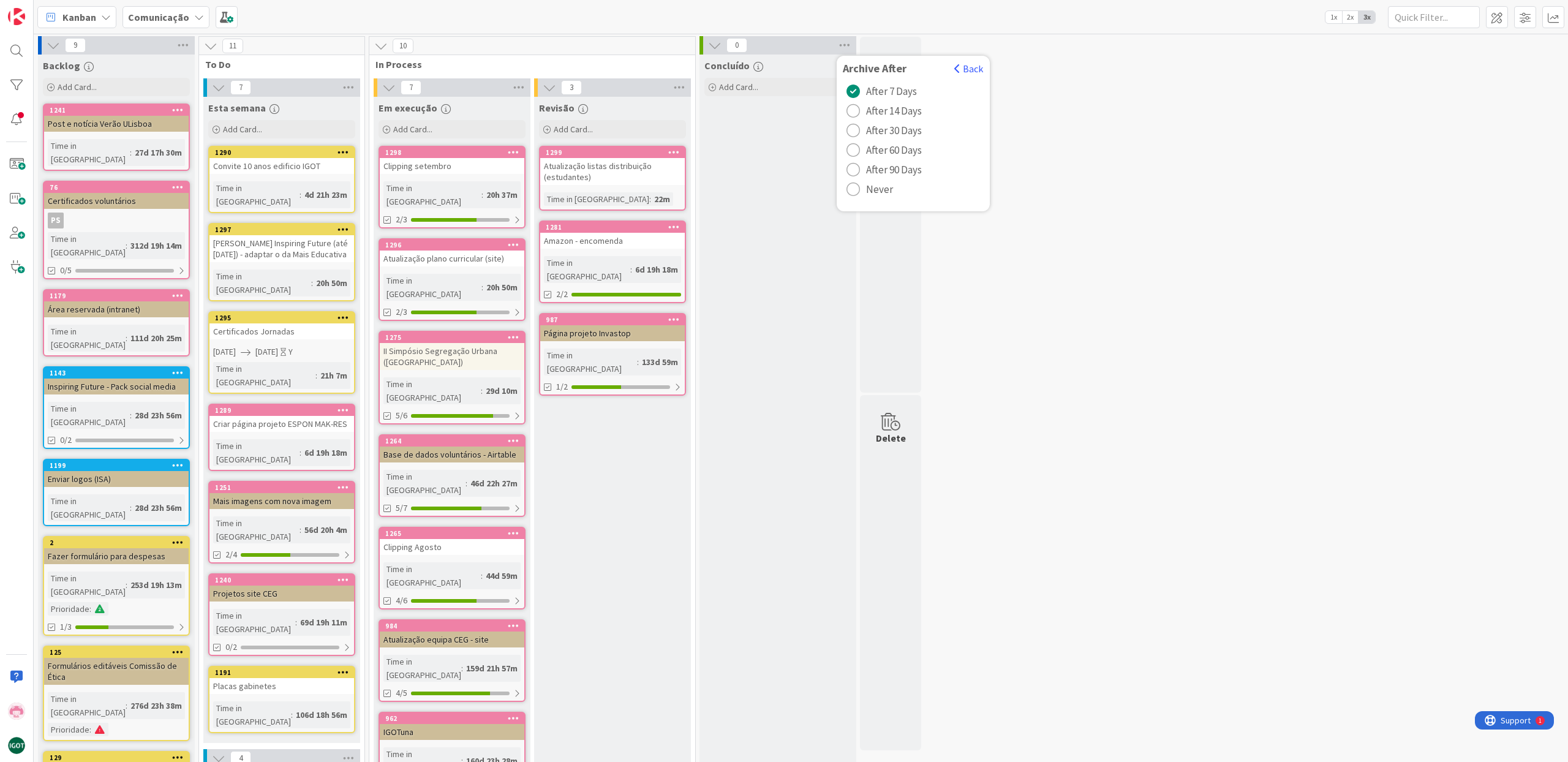
click at [1068, 180] on div "9 Backlog Add Card... 1241 Post e notícia Verão ULisboa Time in [GEOGRAPHIC_DAT…" at bounding box center [801, 610] width 1529 height 1146
